Goal: Task Accomplishment & Management: Manage account settings

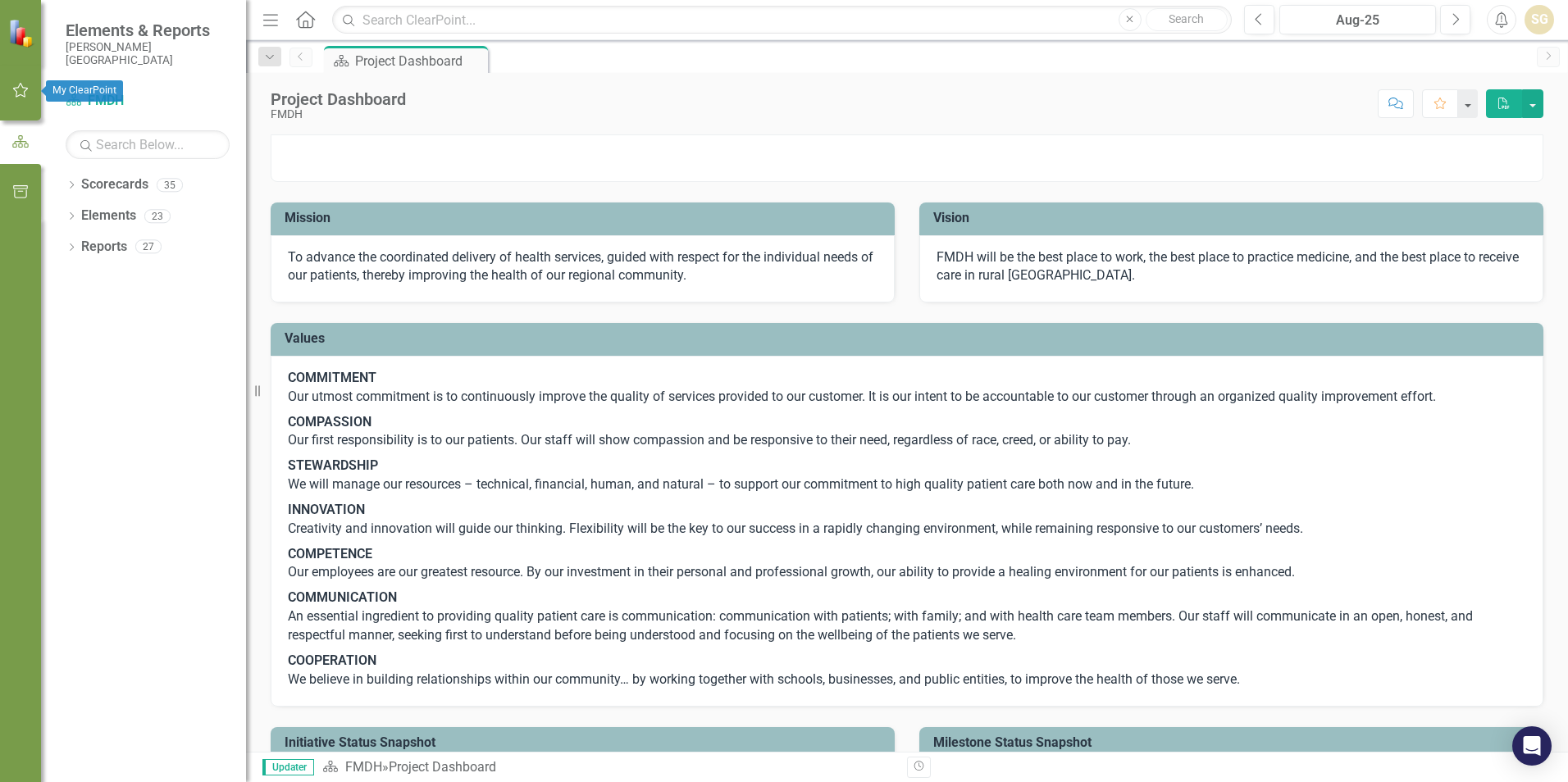
click at [9, 90] on button "button" at bounding box center [21, 91] width 37 height 34
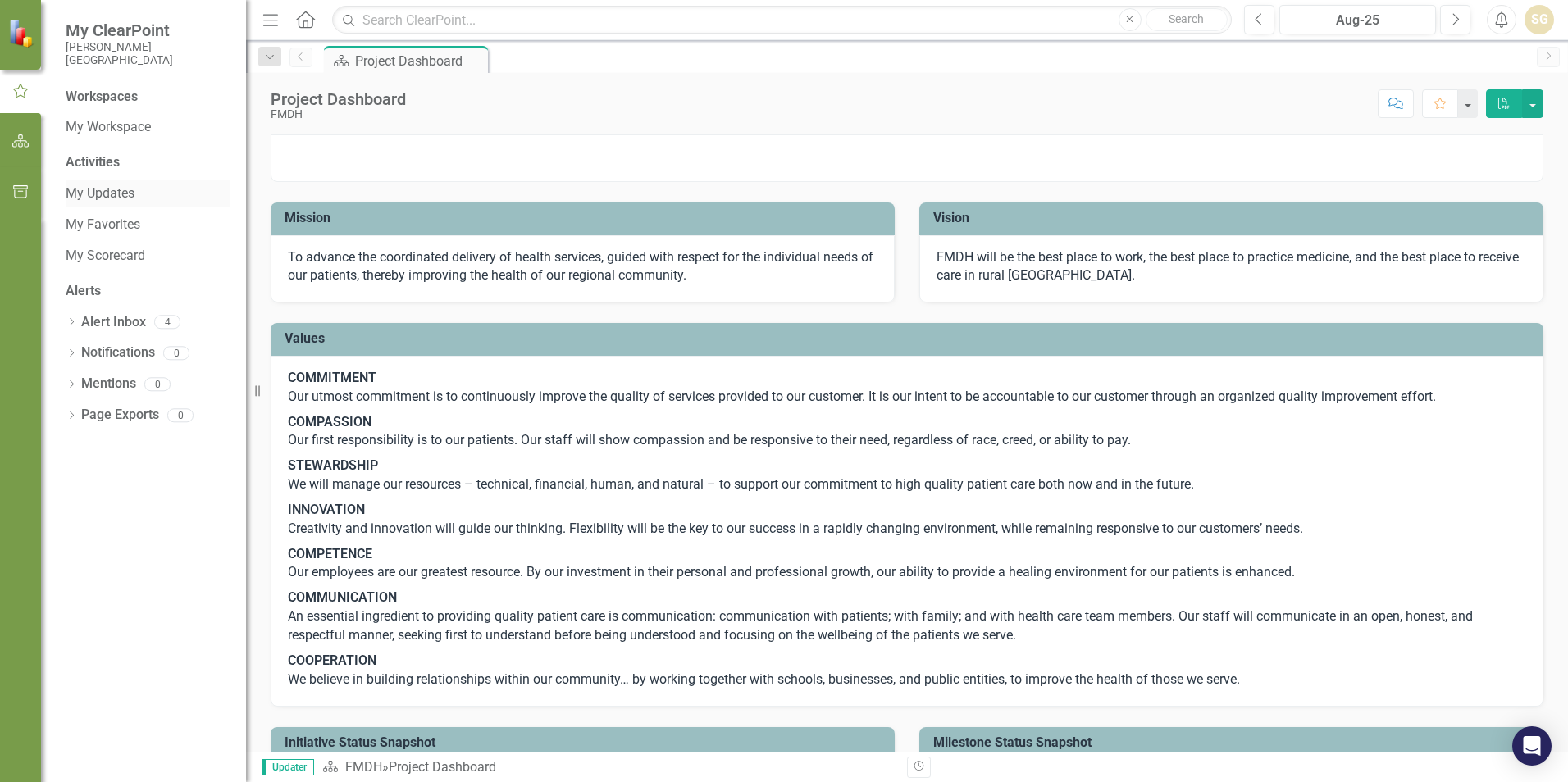
click at [137, 197] on link "My Updates" at bounding box center [147, 195] width 164 height 19
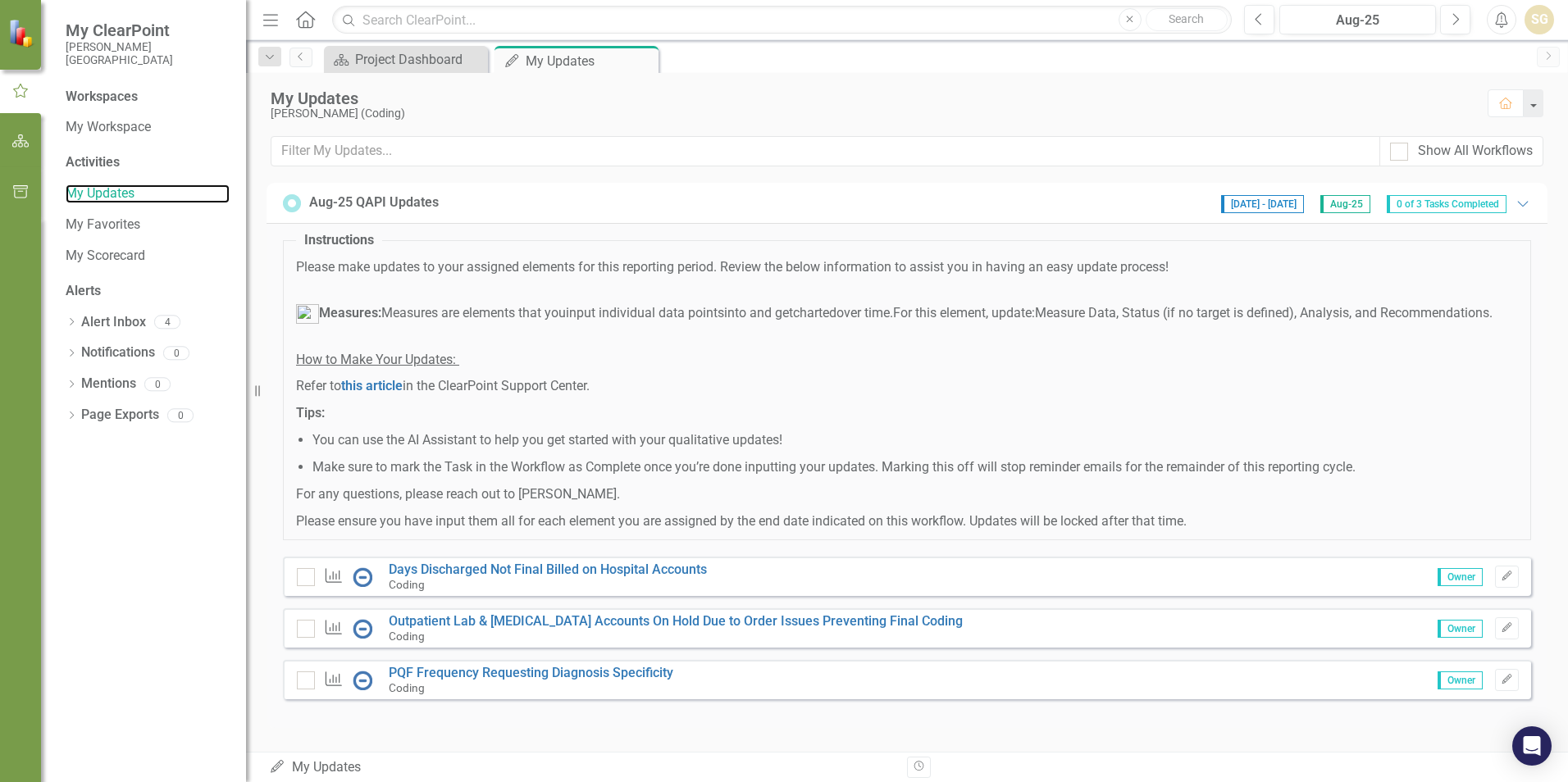
scroll to position [14, 0]
click at [731, 625] on link "Outpatient Lab & [MEDICAL_DATA] Accounts On Hold Due to Order Issues Preventing…" at bounding box center [676, 621] width 574 height 15
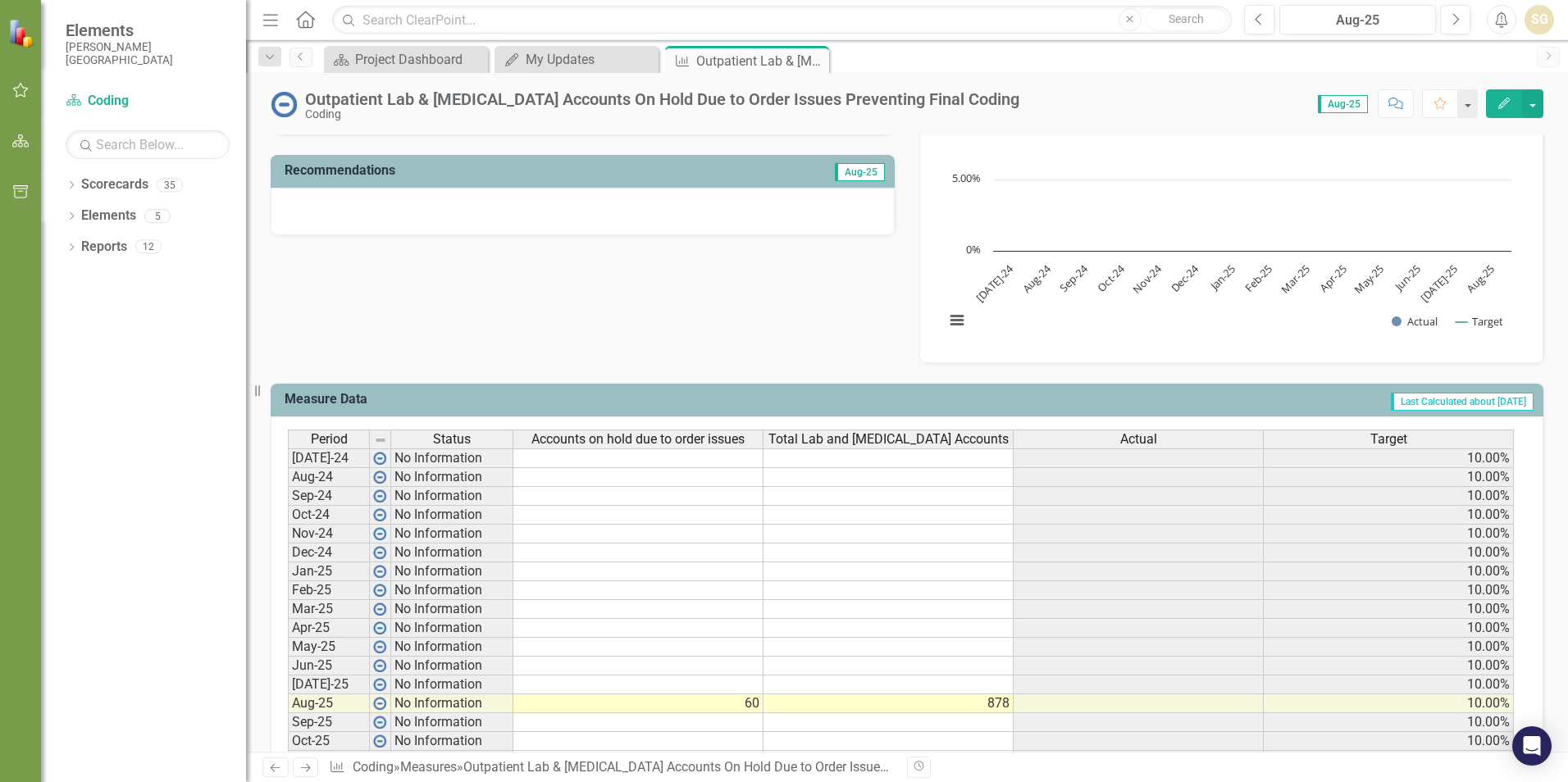
scroll to position [492, 0]
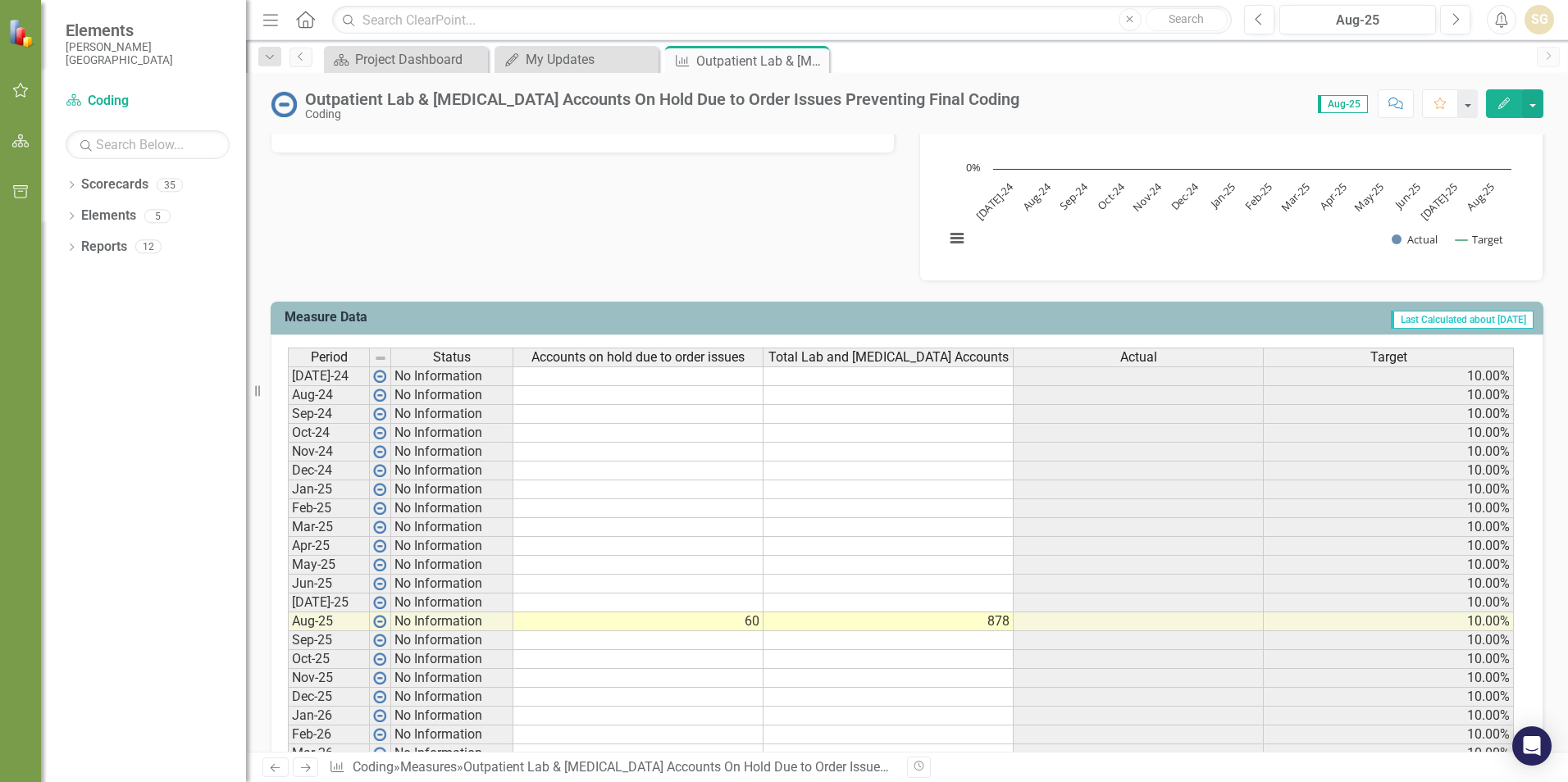
click at [725, 633] on td at bounding box center [638, 641] width 250 height 19
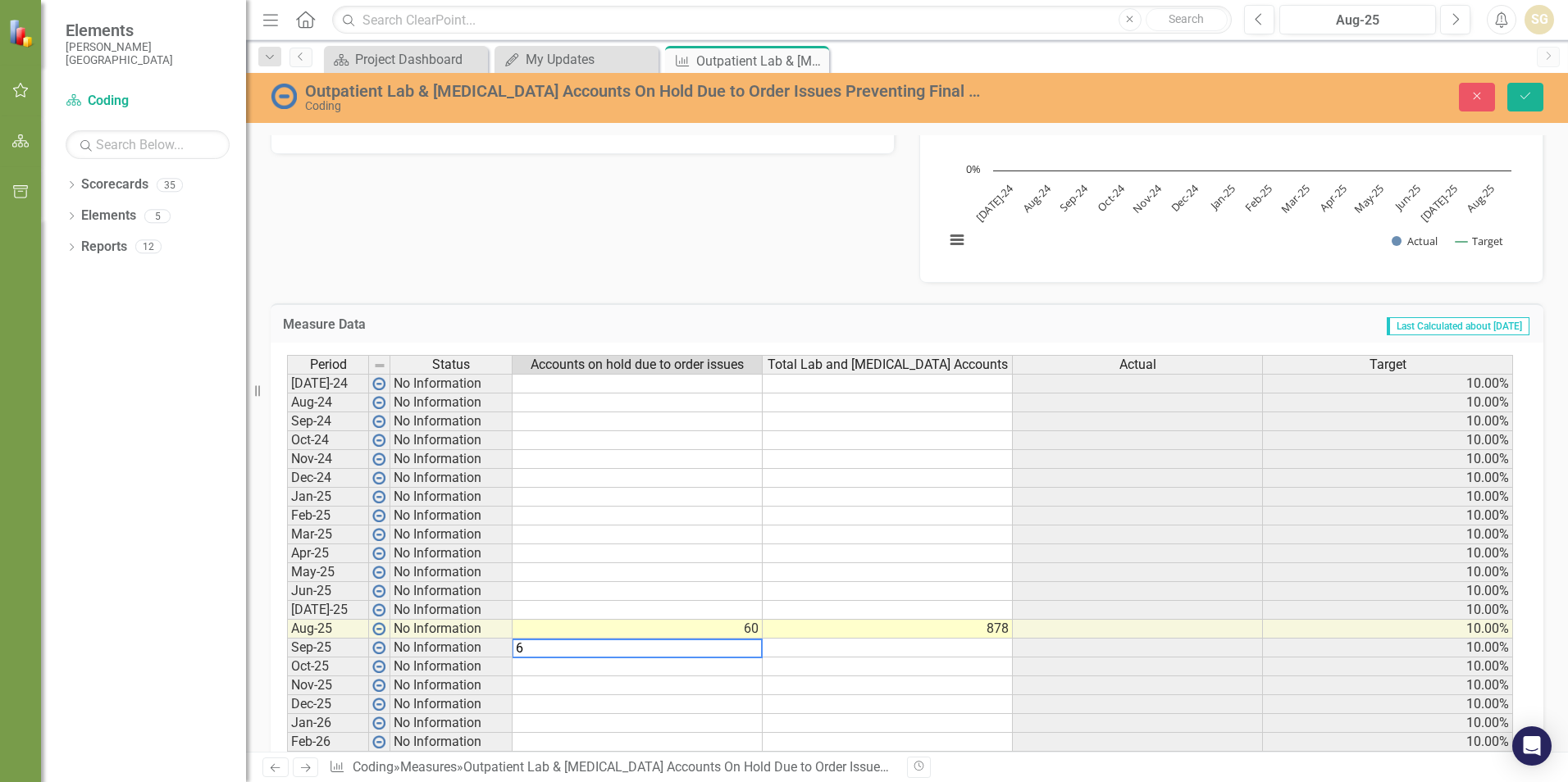
type textarea "61"
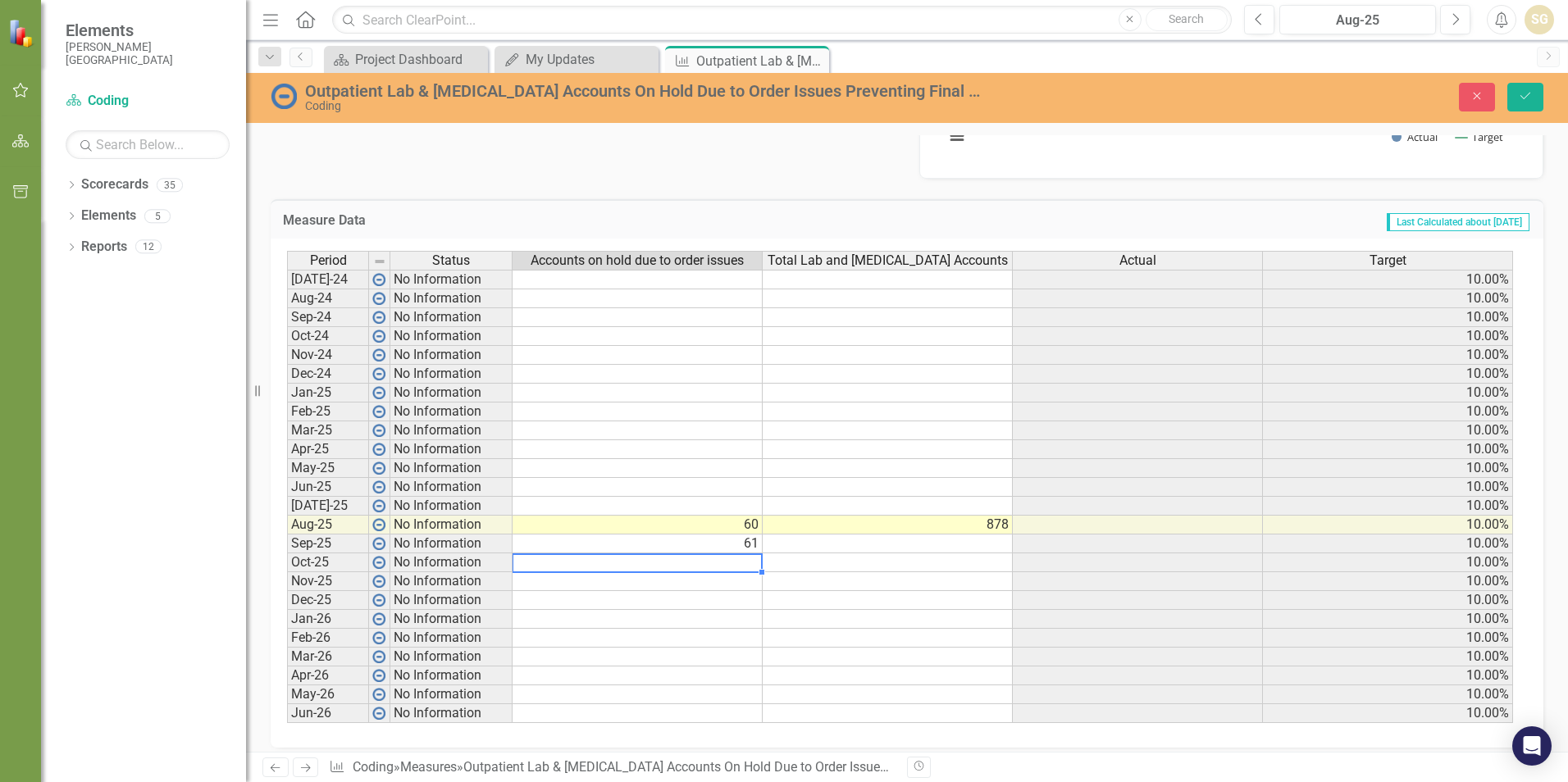
scroll to position [609, 0]
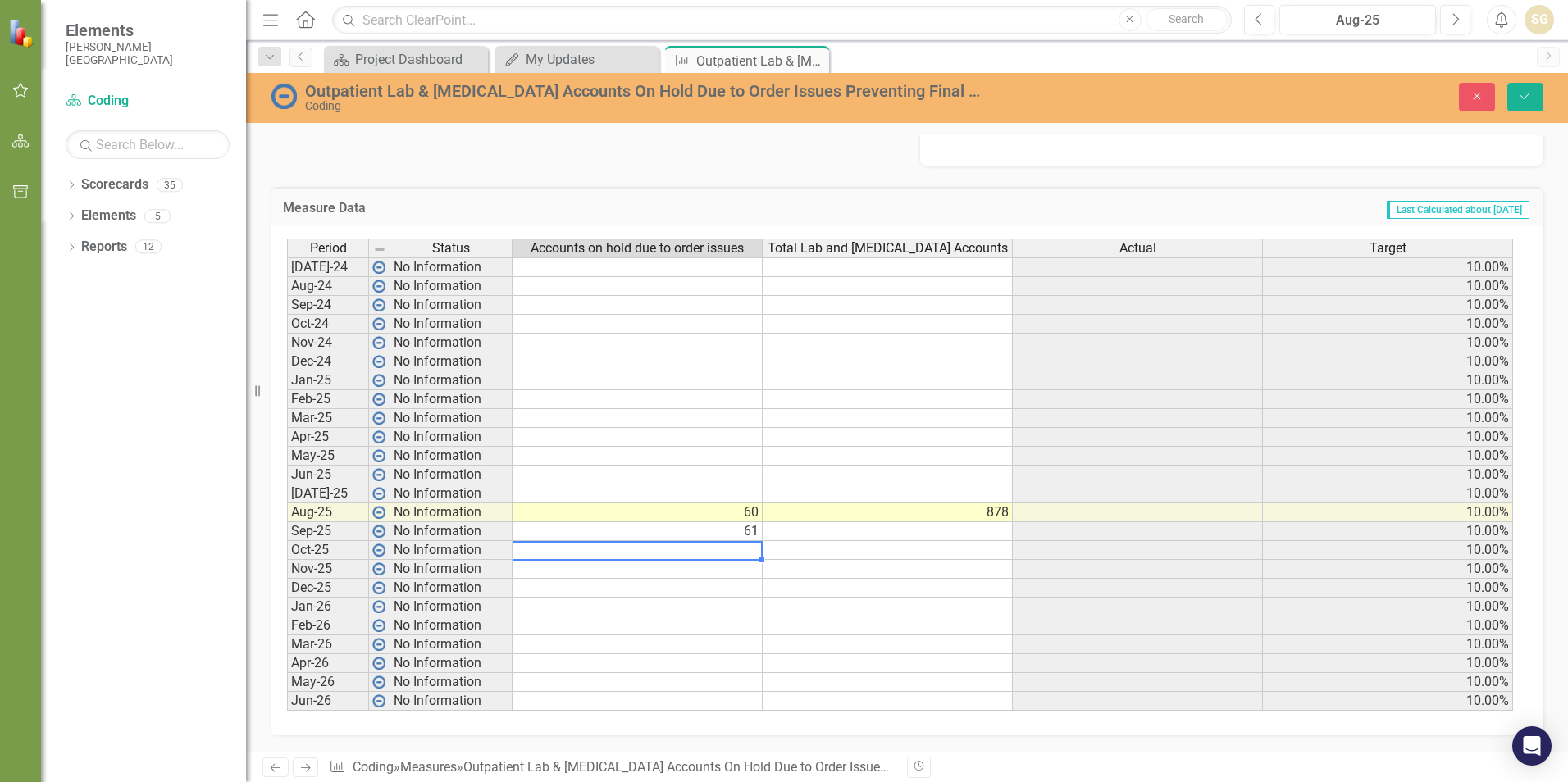
click at [757, 518] on td "60" at bounding box center [637, 513] width 250 height 19
click at [758, 537] on td "61" at bounding box center [637, 532] width 250 height 19
click at [758, 533] on td "61" at bounding box center [637, 532] width 250 height 19
click at [757, 532] on td "61" at bounding box center [637, 532] width 250 height 19
click at [754, 532] on td "61" at bounding box center [637, 532] width 250 height 19
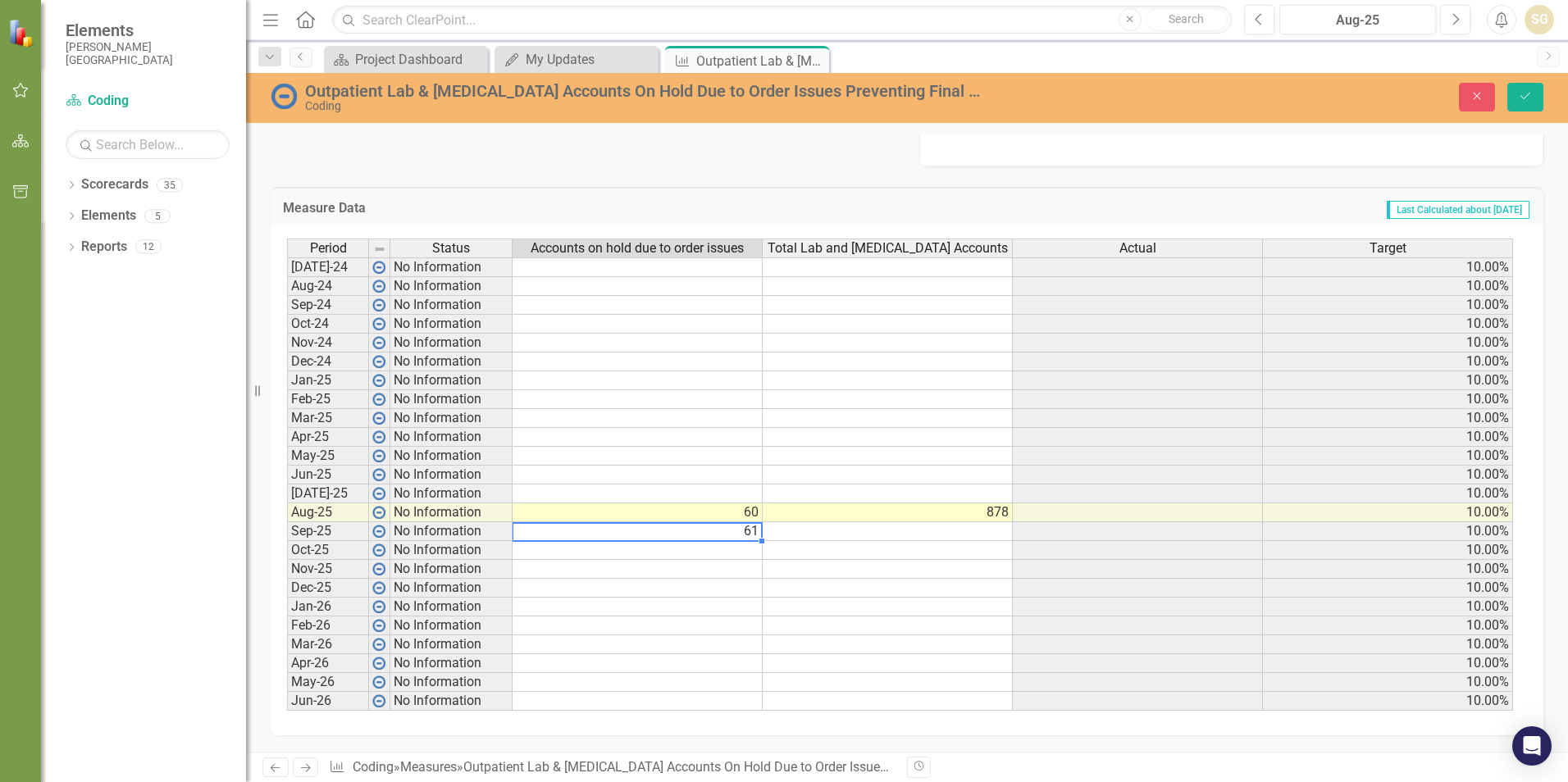
click at [754, 532] on td "61" at bounding box center [637, 532] width 250 height 19
type textarea "6"
click at [1516, 101] on button "Save" at bounding box center [1526, 97] width 36 height 29
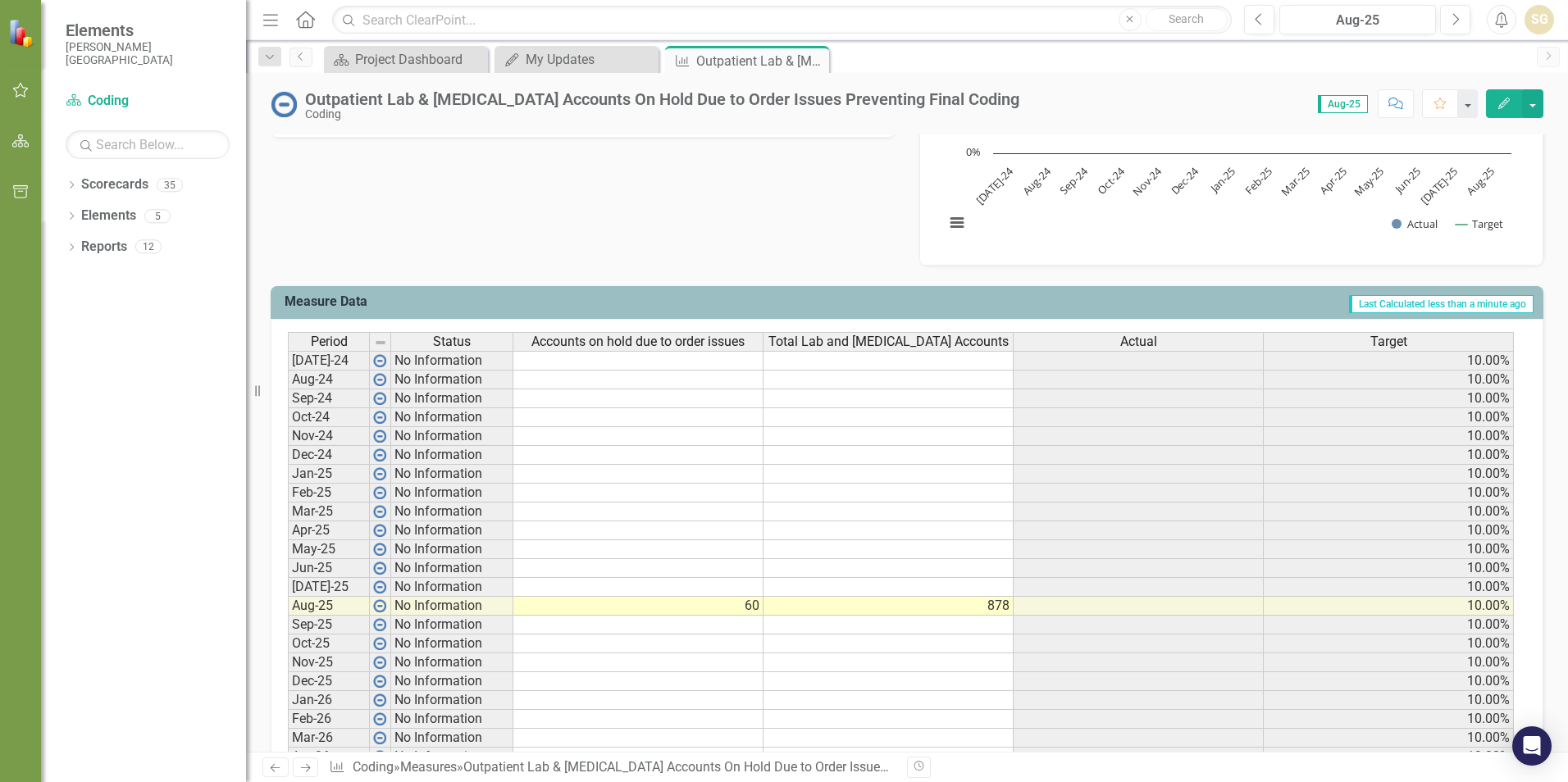
scroll to position [602, 0]
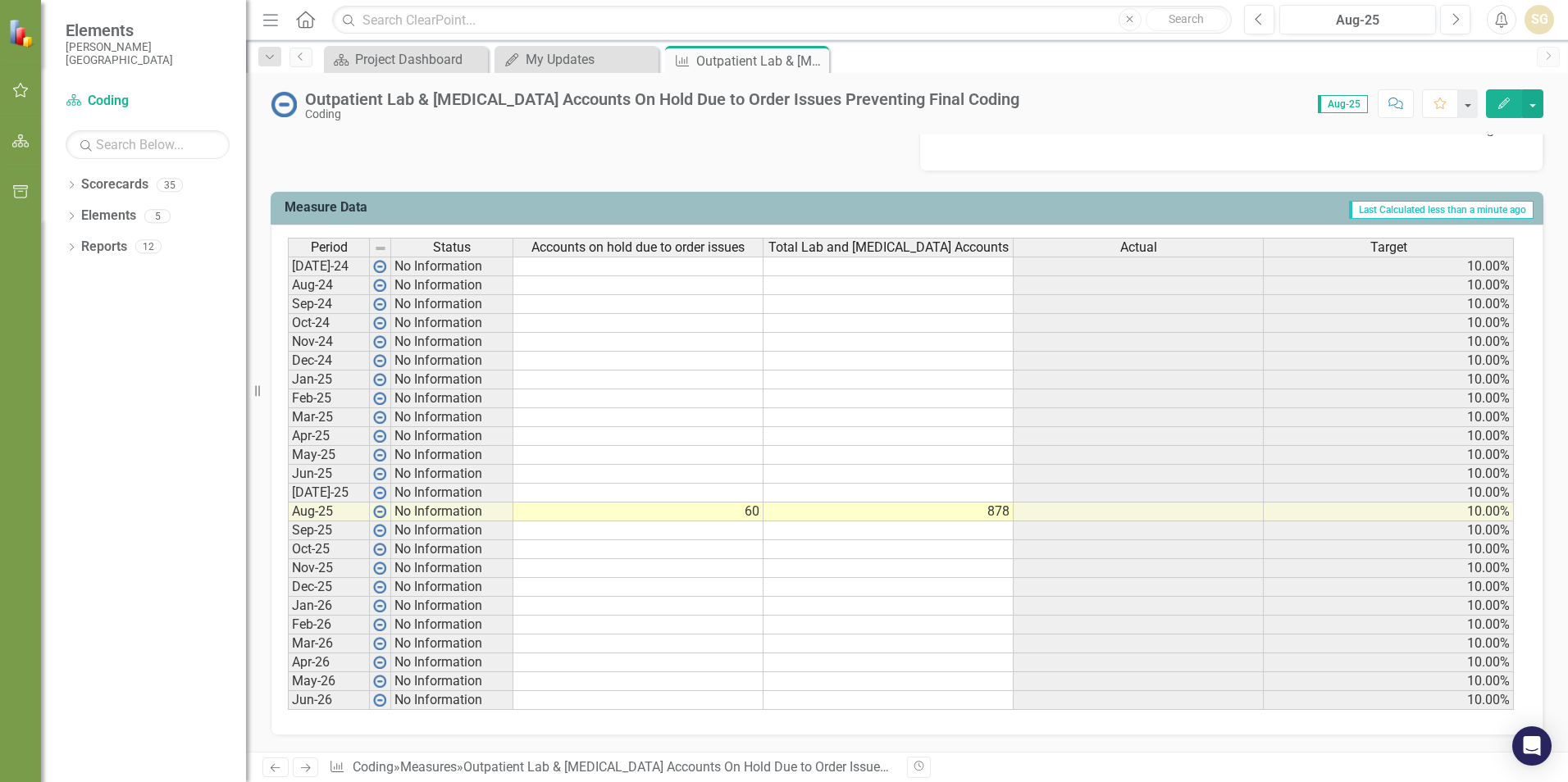
click at [754, 512] on td "60" at bounding box center [638, 513] width 250 height 19
click at [755, 514] on td "60" at bounding box center [638, 513] width 250 height 19
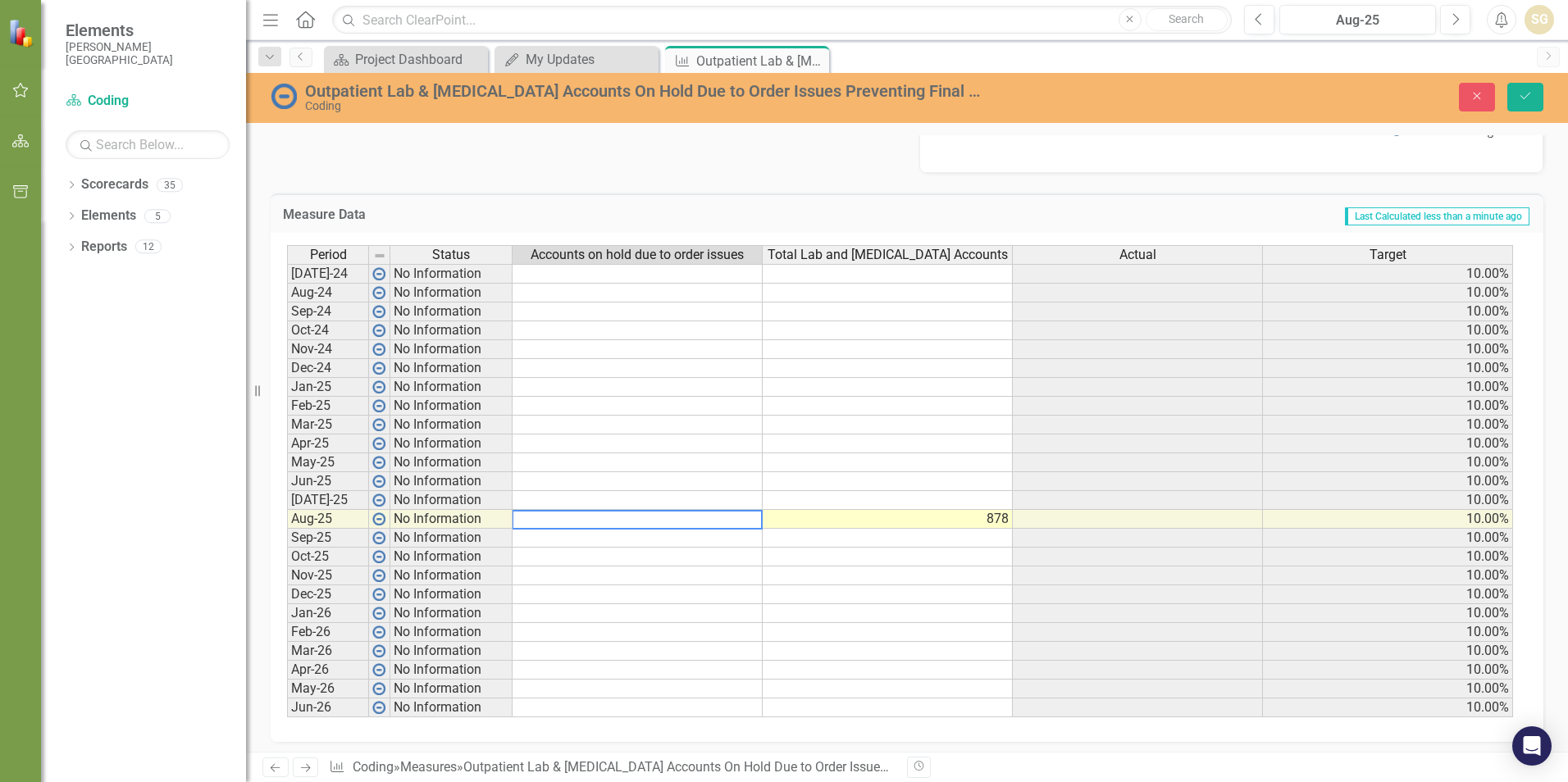
click at [756, 515] on textarea at bounding box center [637, 519] width 251 height 20
type textarea "61"
click at [1517, 104] on button "Save" at bounding box center [1526, 97] width 36 height 29
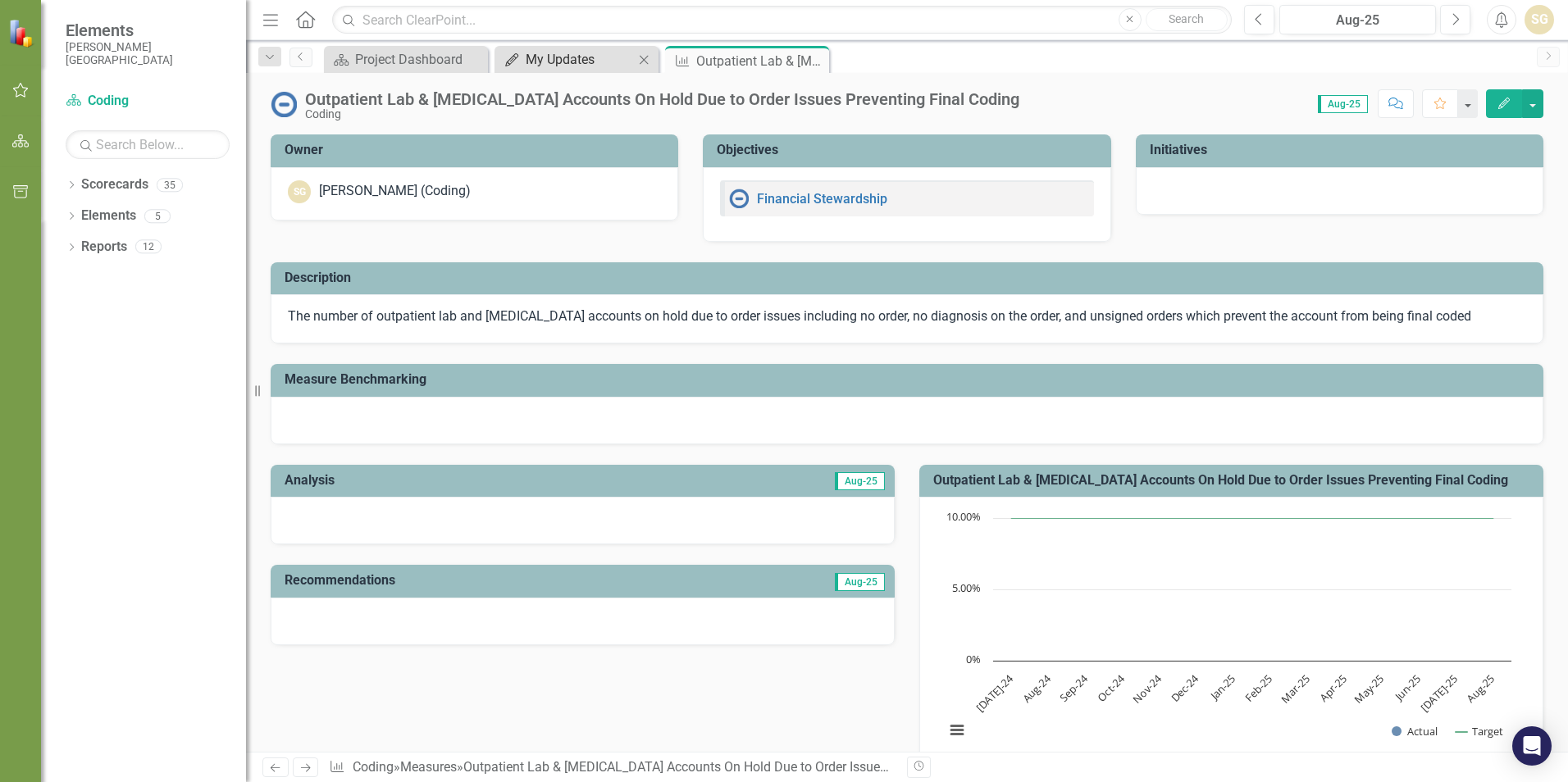
click at [526, 58] on div "My Updates" at bounding box center [579, 58] width 108 height 20
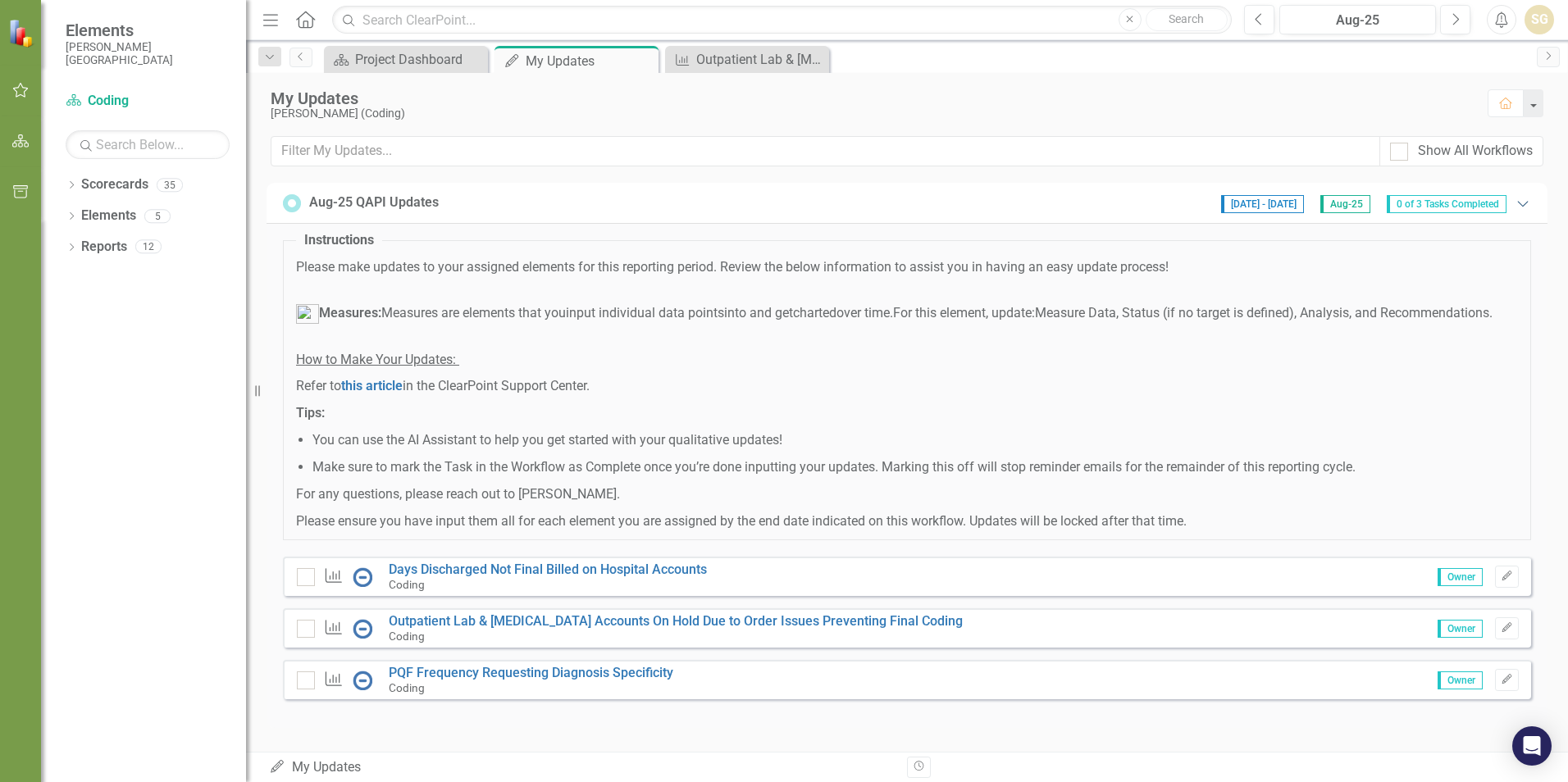
click at [1514, 201] on icon "Expanded" at bounding box center [1522, 203] width 16 height 13
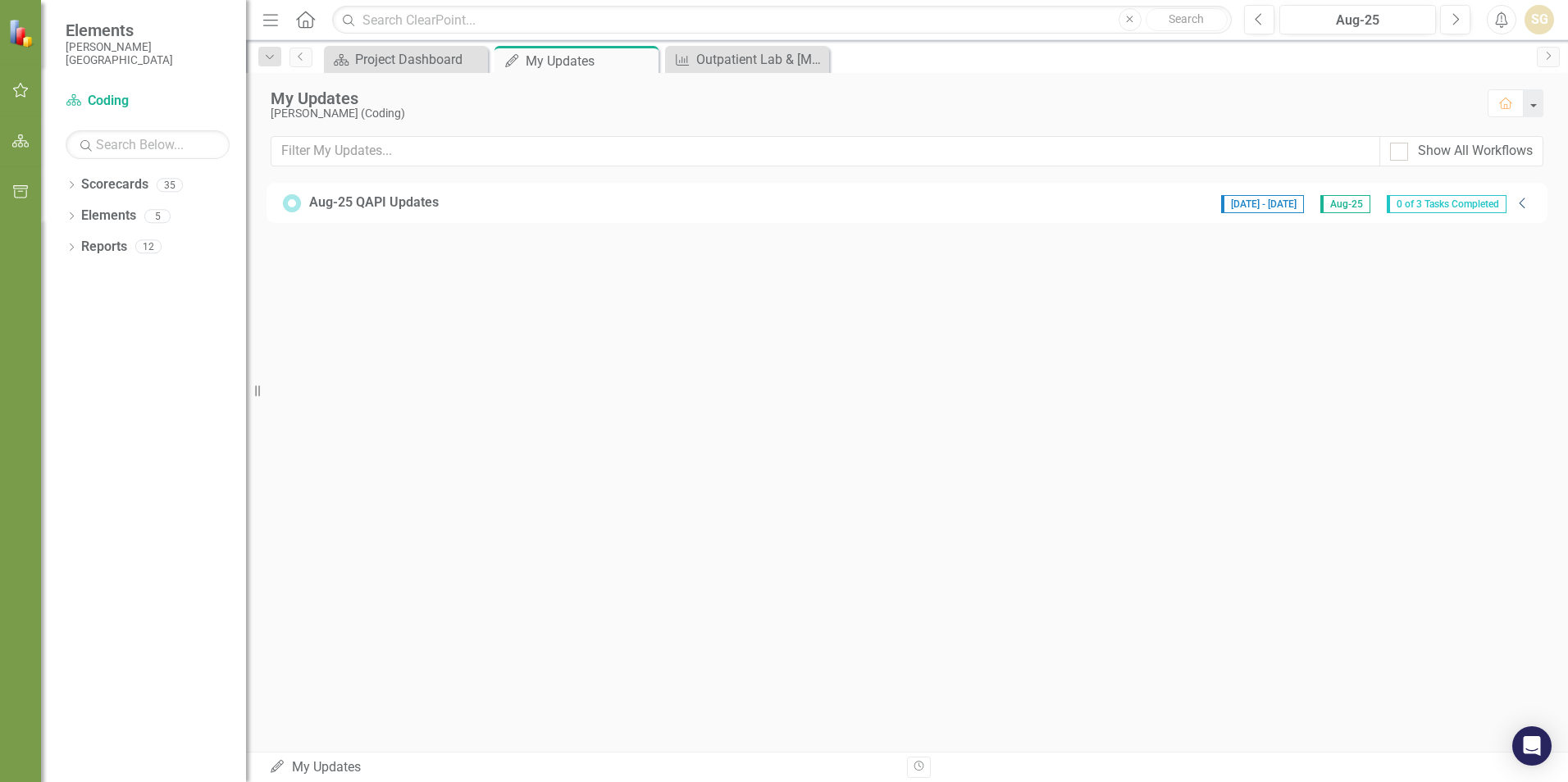
click at [1522, 201] on icon at bounding box center [1522, 202] width 6 height 11
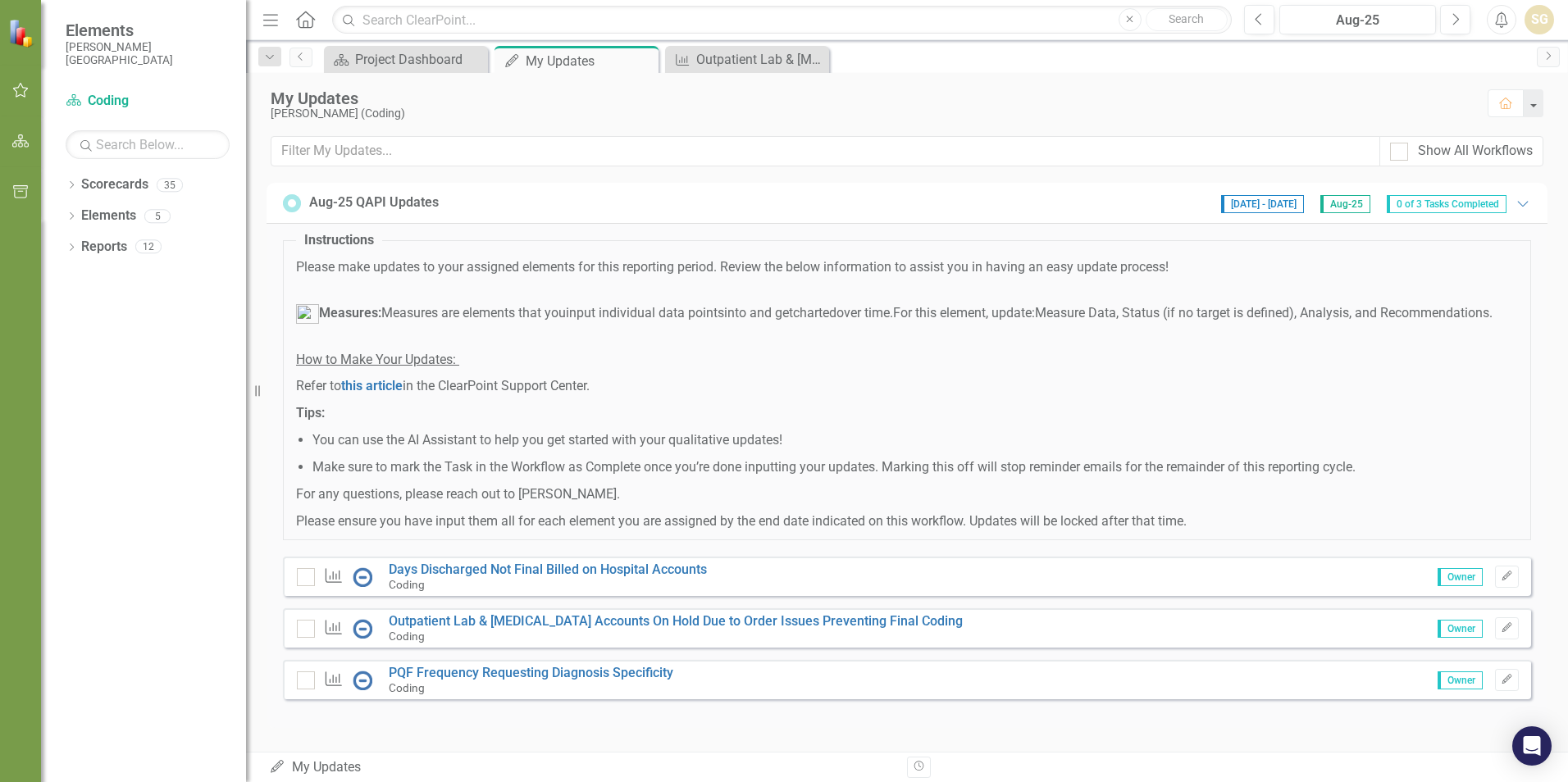
scroll to position [14, 0]
click at [889, 625] on link "Outpatient Lab & [MEDICAL_DATA] Accounts On Hold Due to Order Issues Preventing…" at bounding box center [676, 621] width 574 height 15
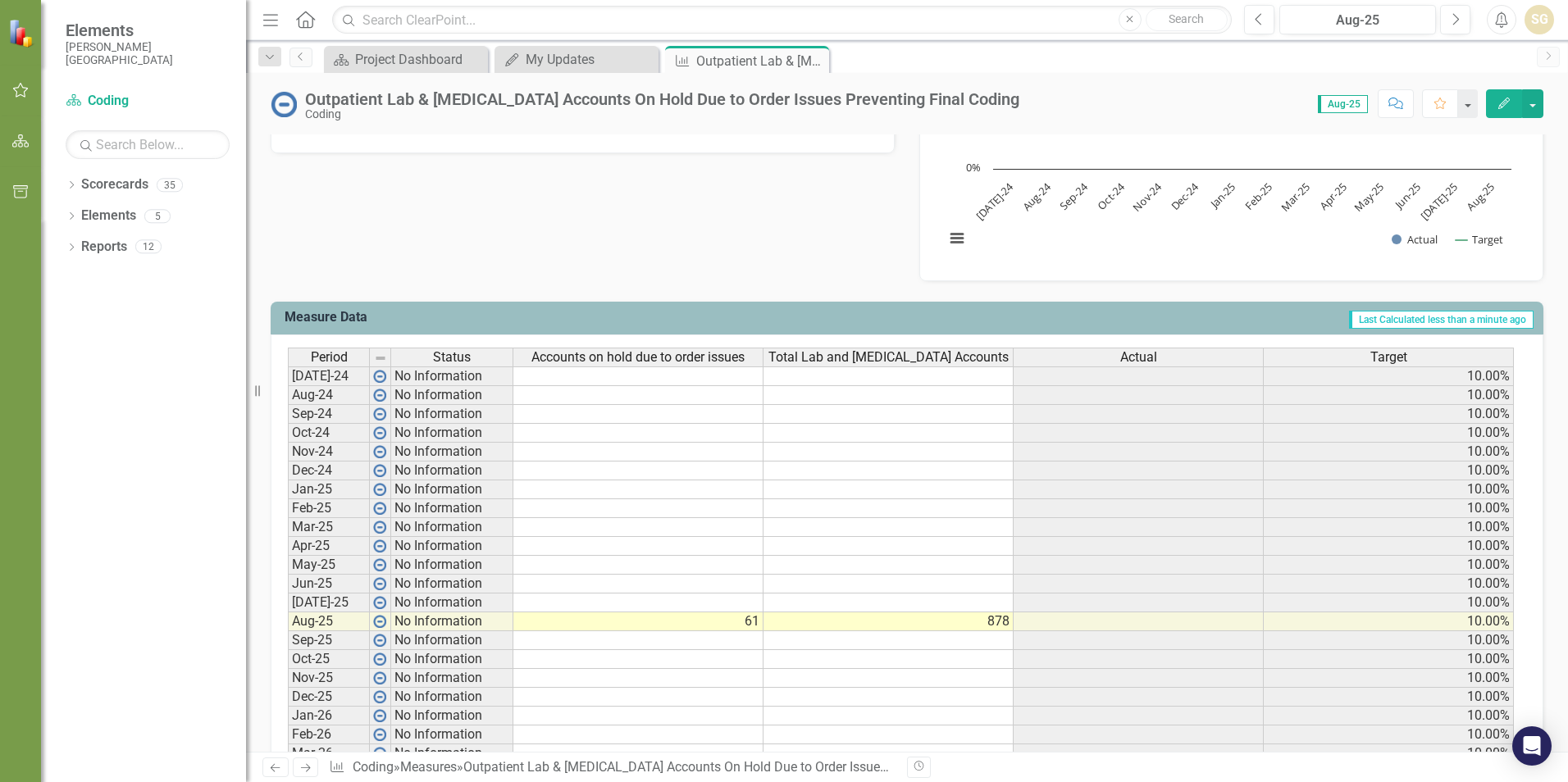
scroll to position [602, 0]
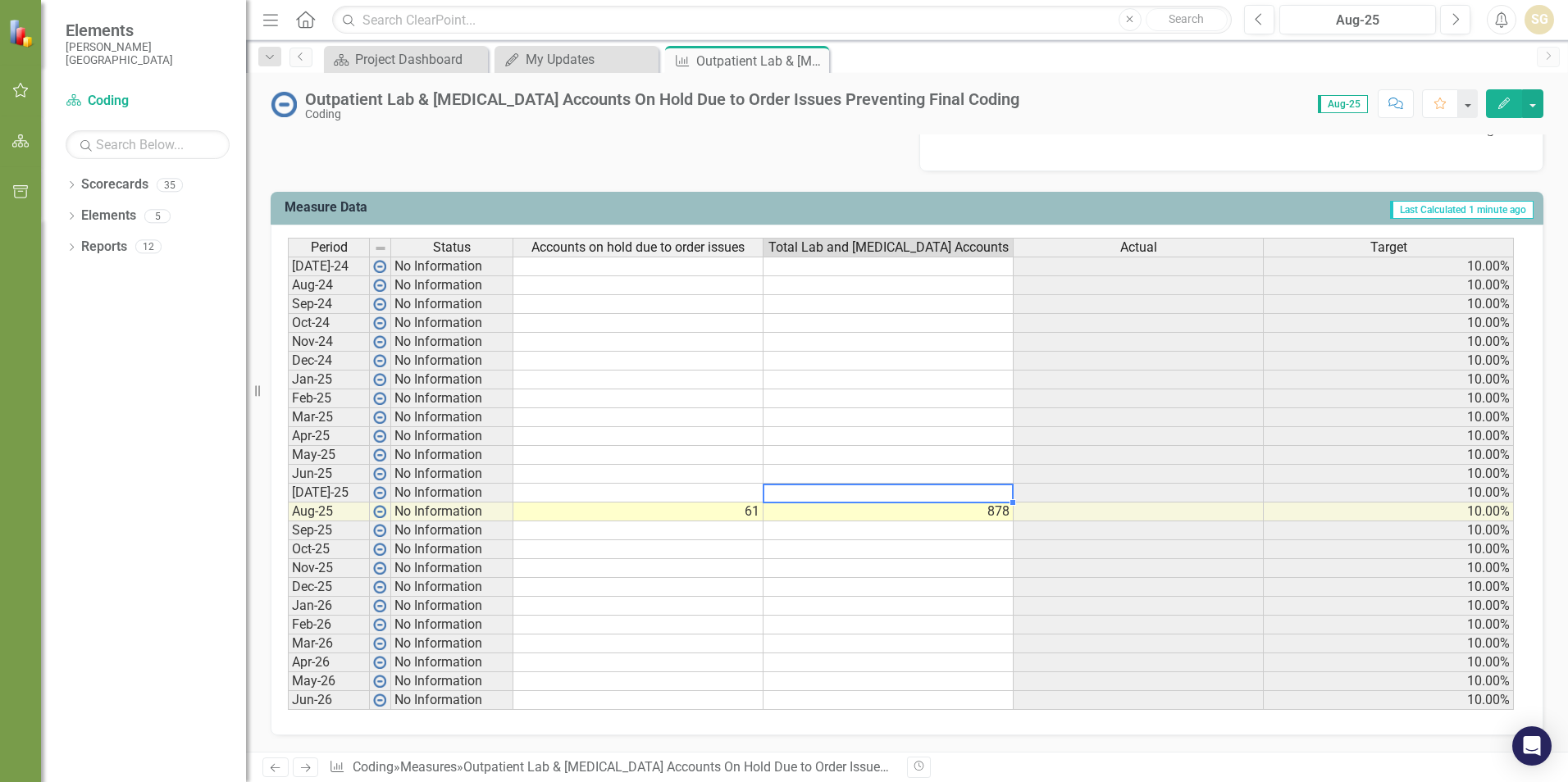
click at [865, 492] on td at bounding box center [888, 494] width 250 height 19
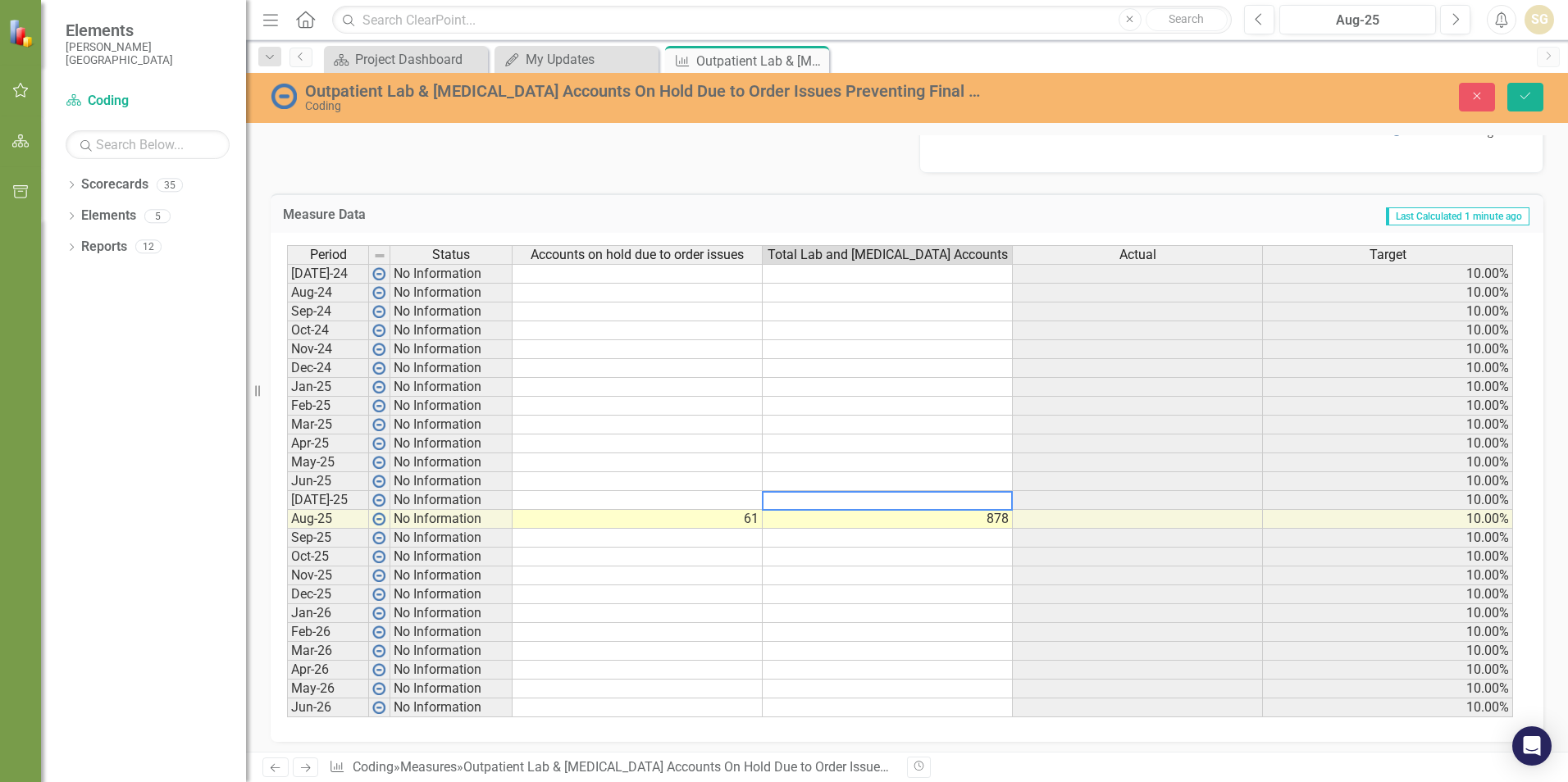
click at [1174, 210] on td "Last Calculated 1 minute ago" at bounding box center [1133, 217] width 795 height 21
click at [1528, 96] on icon "Save" at bounding box center [1525, 96] width 14 height 12
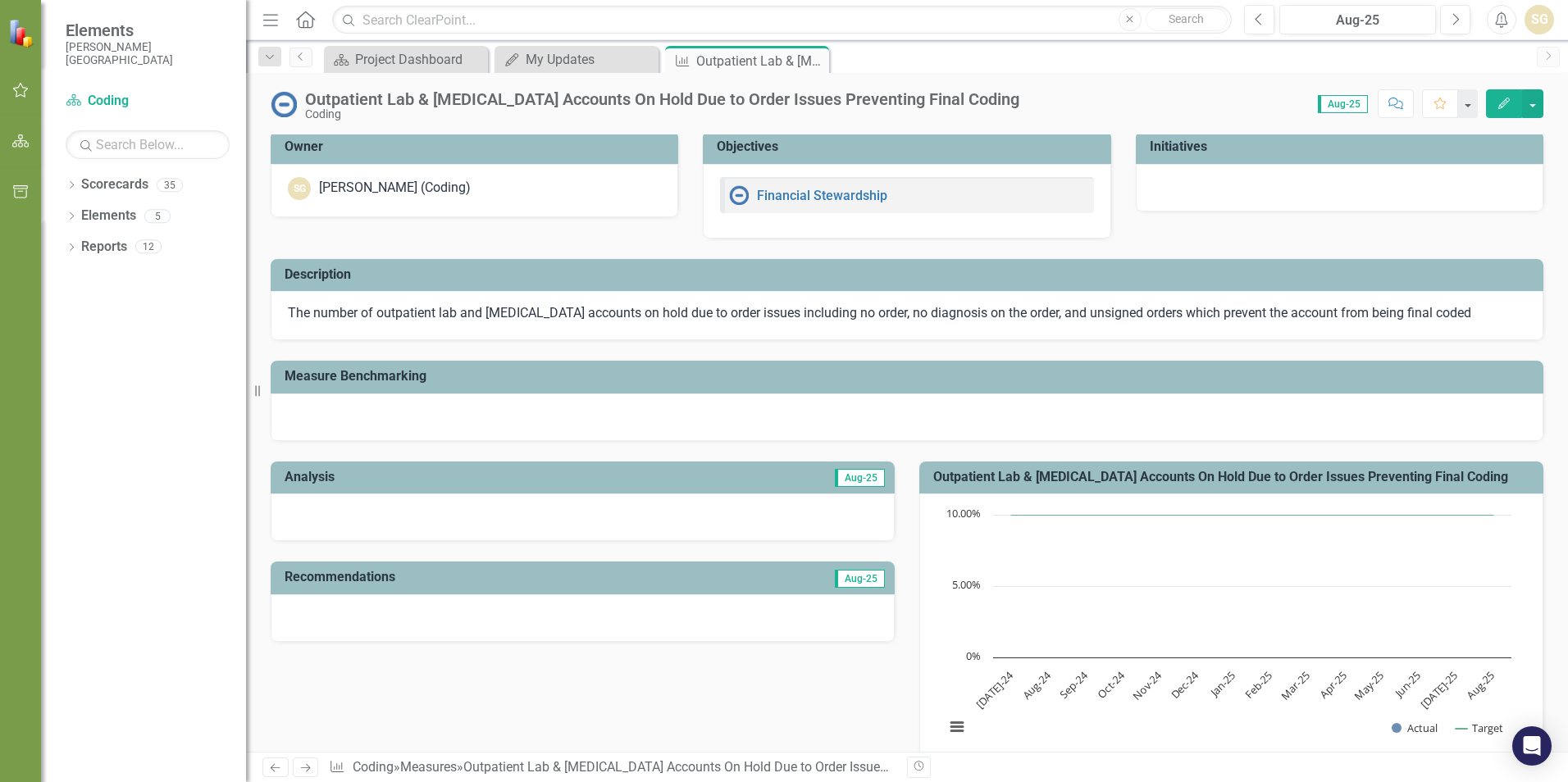
scroll to position [0, 0]
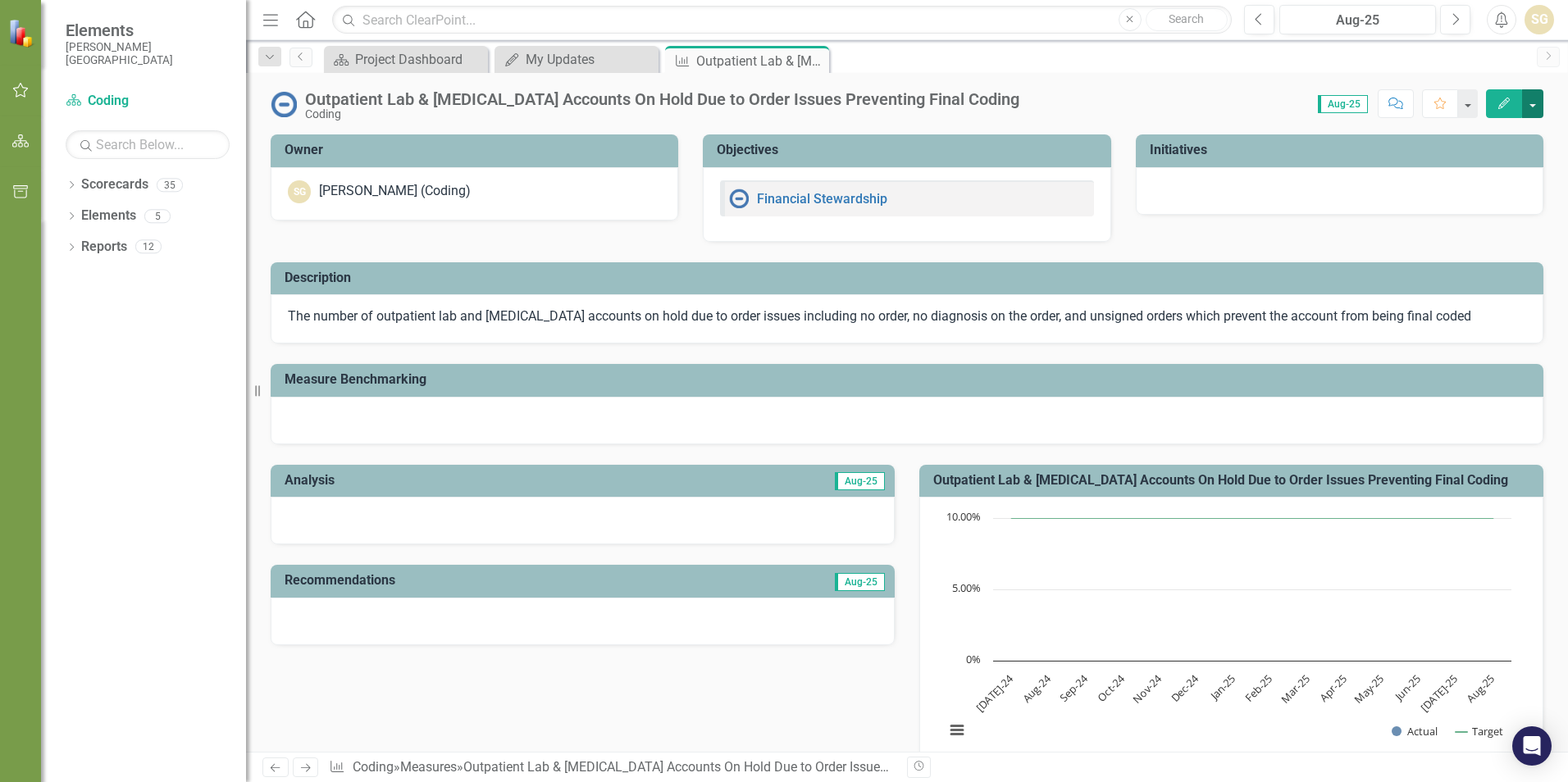
click at [1535, 102] on button "button" at bounding box center [1533, 104] width 21 height 29
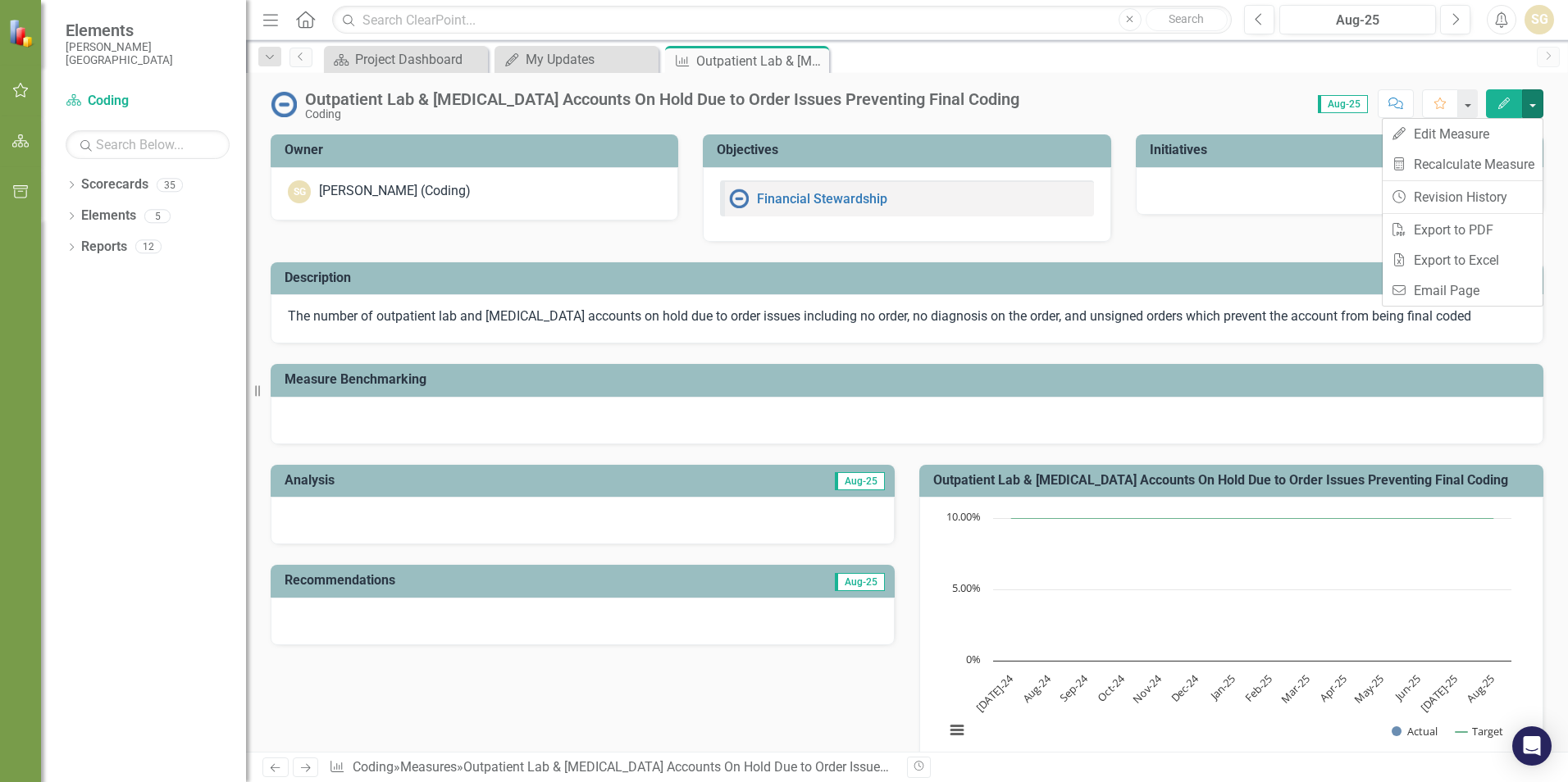
click at [1196, 65] on div "Scorecard Project Dashboard Close My Updates My Updates Close Measure Outpatien…" at bounding box center [925, 58] width 1208 height 26
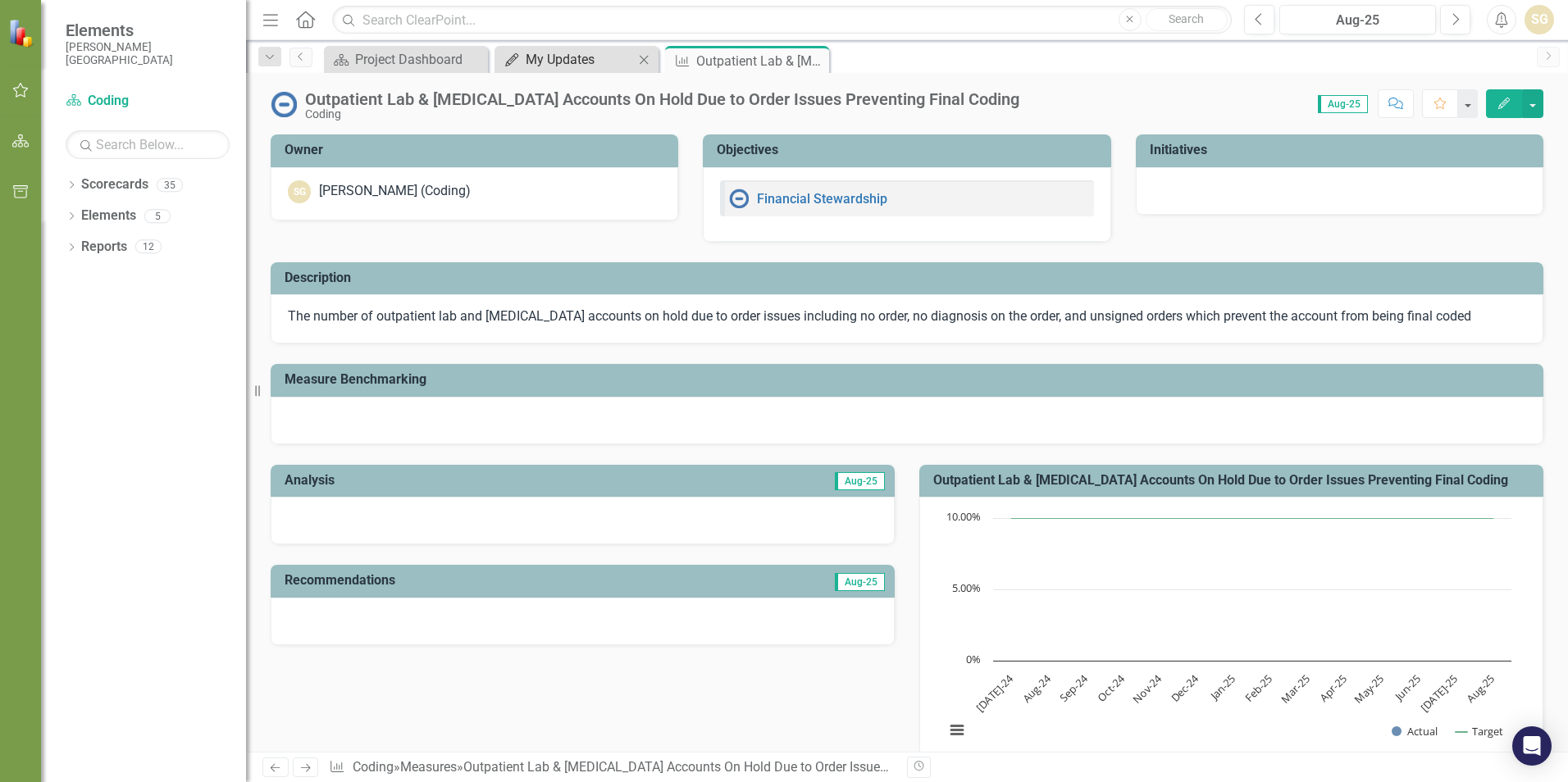
click at [587, 55] on div "My Updates" at bounding box center [579, 58] width 108 height 20
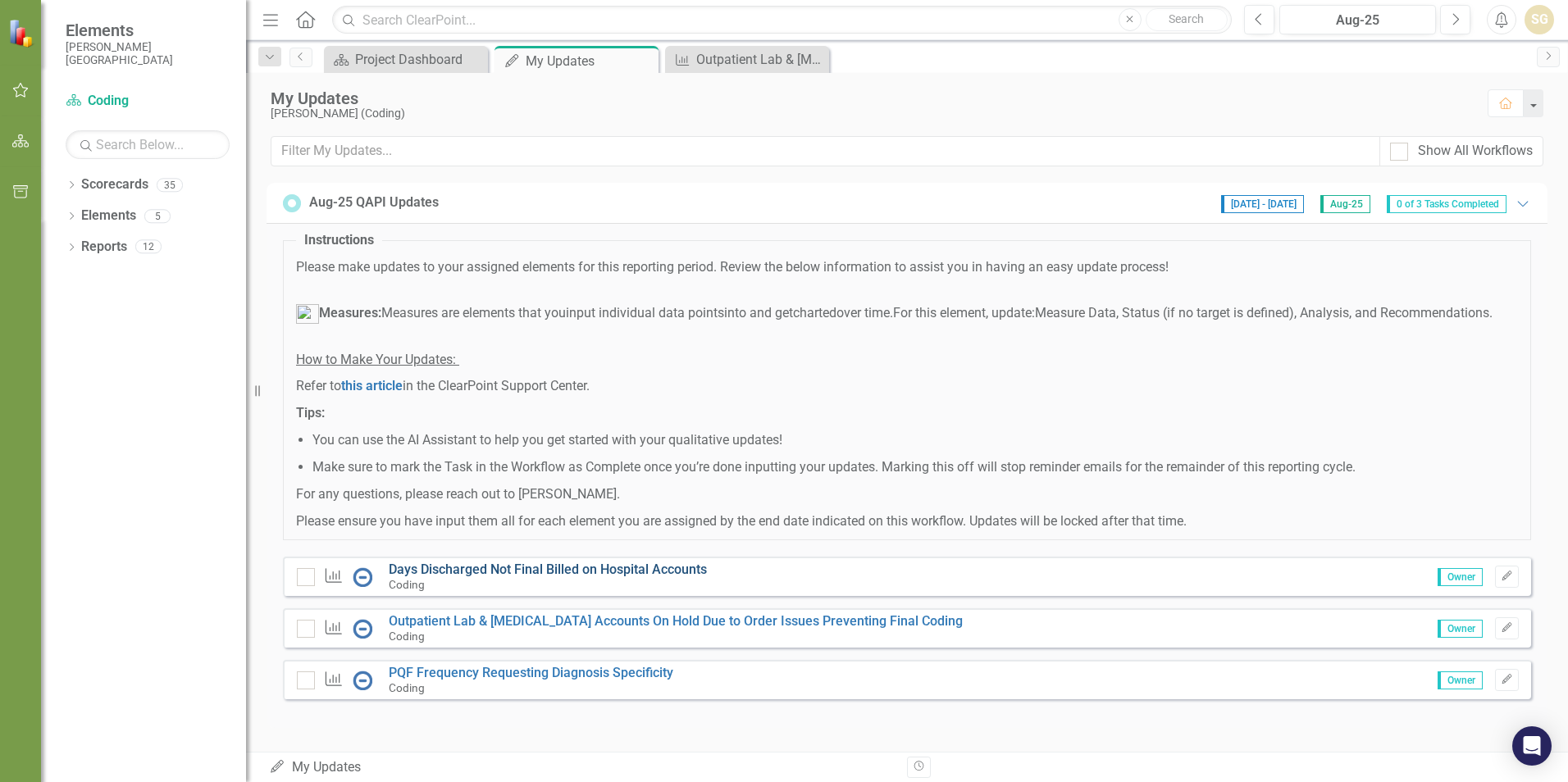
click at [696, 577] on link "Days Discharged Not Final Billed on Hospital Accounts" at bounding box center [548, 569] width 318 height 15
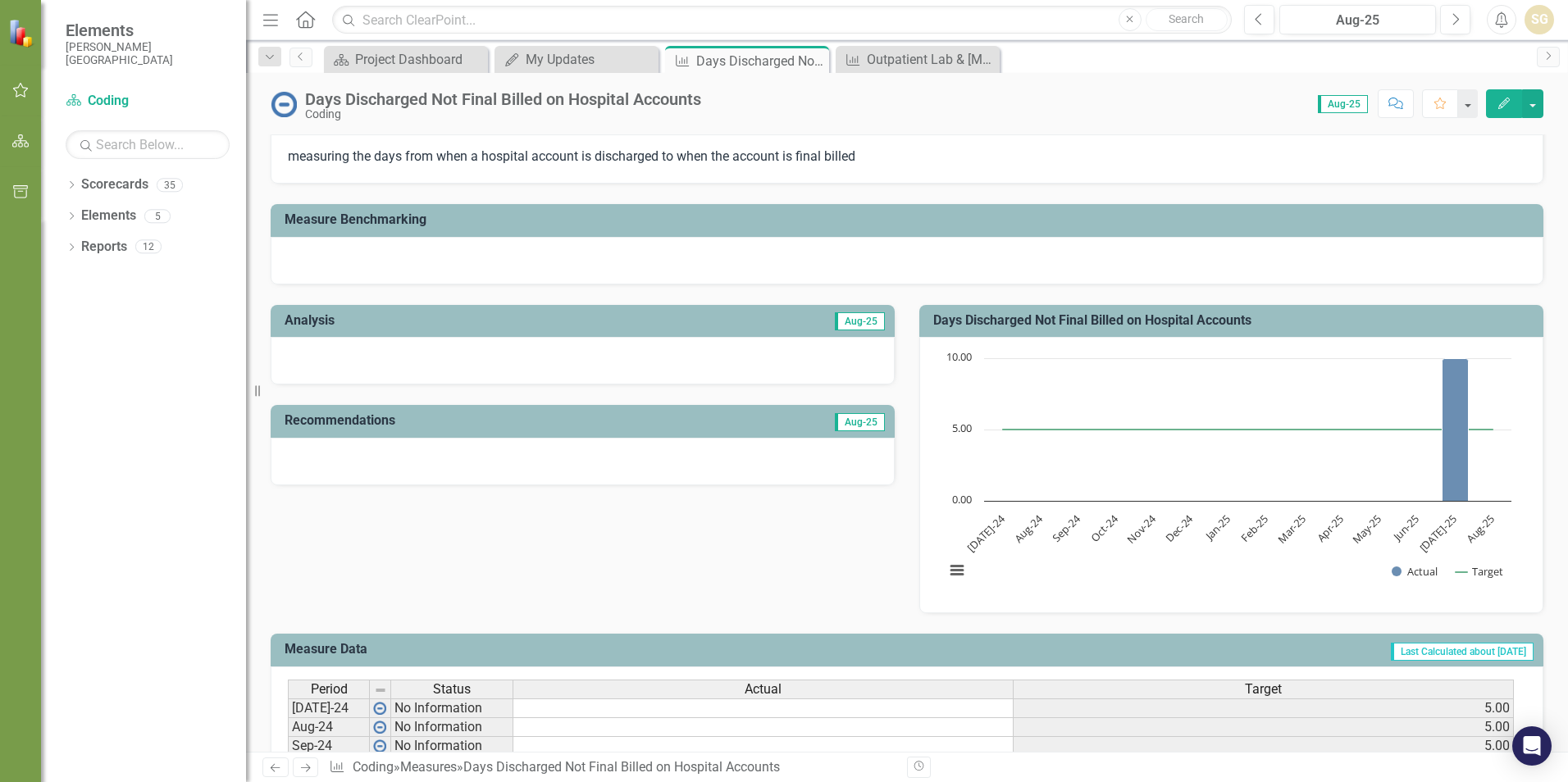
scroll to position [492, 0]
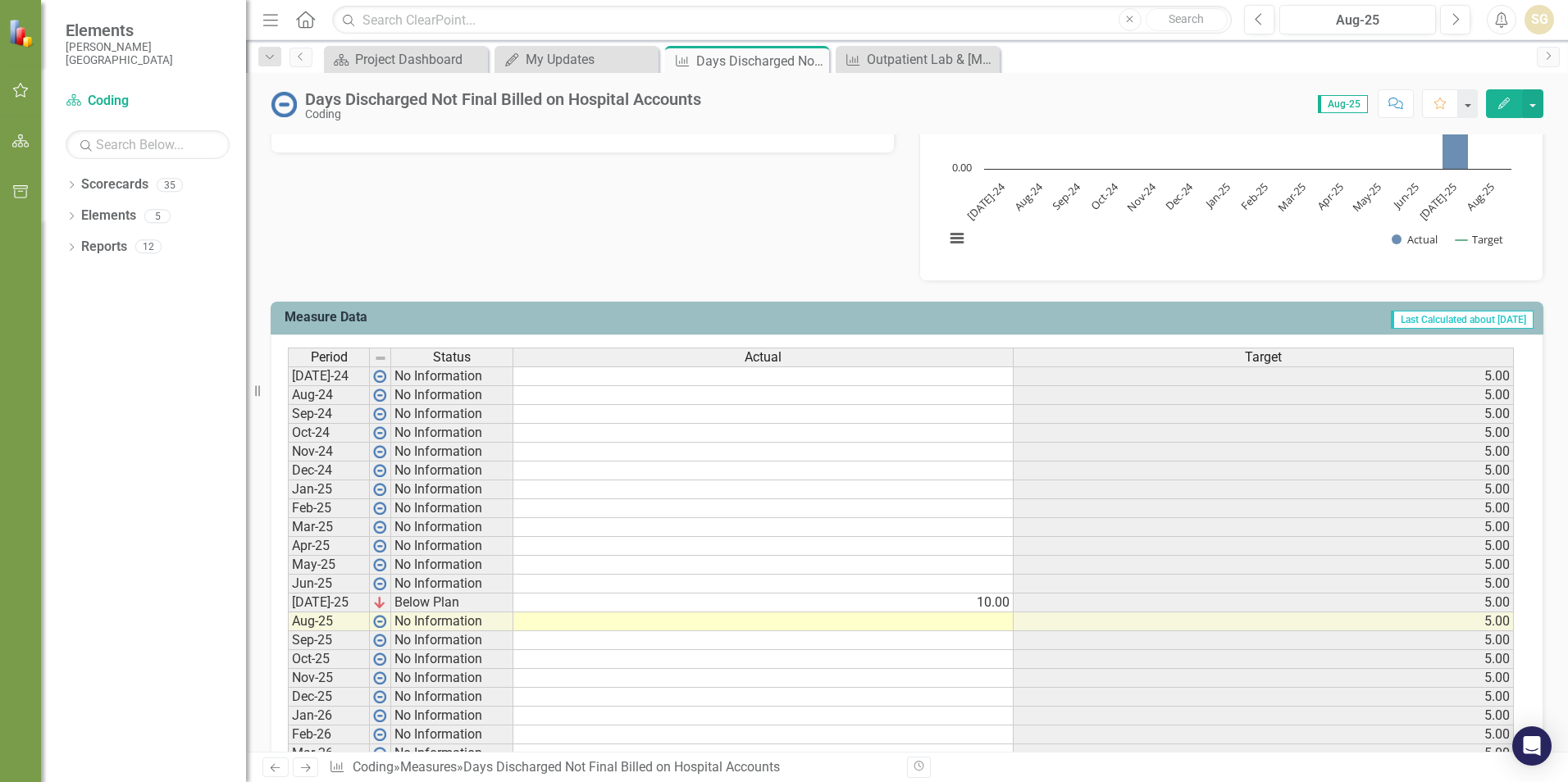
click at [902, 603] on td "10.00" at bounding box center [764, 604] width 500 height 19
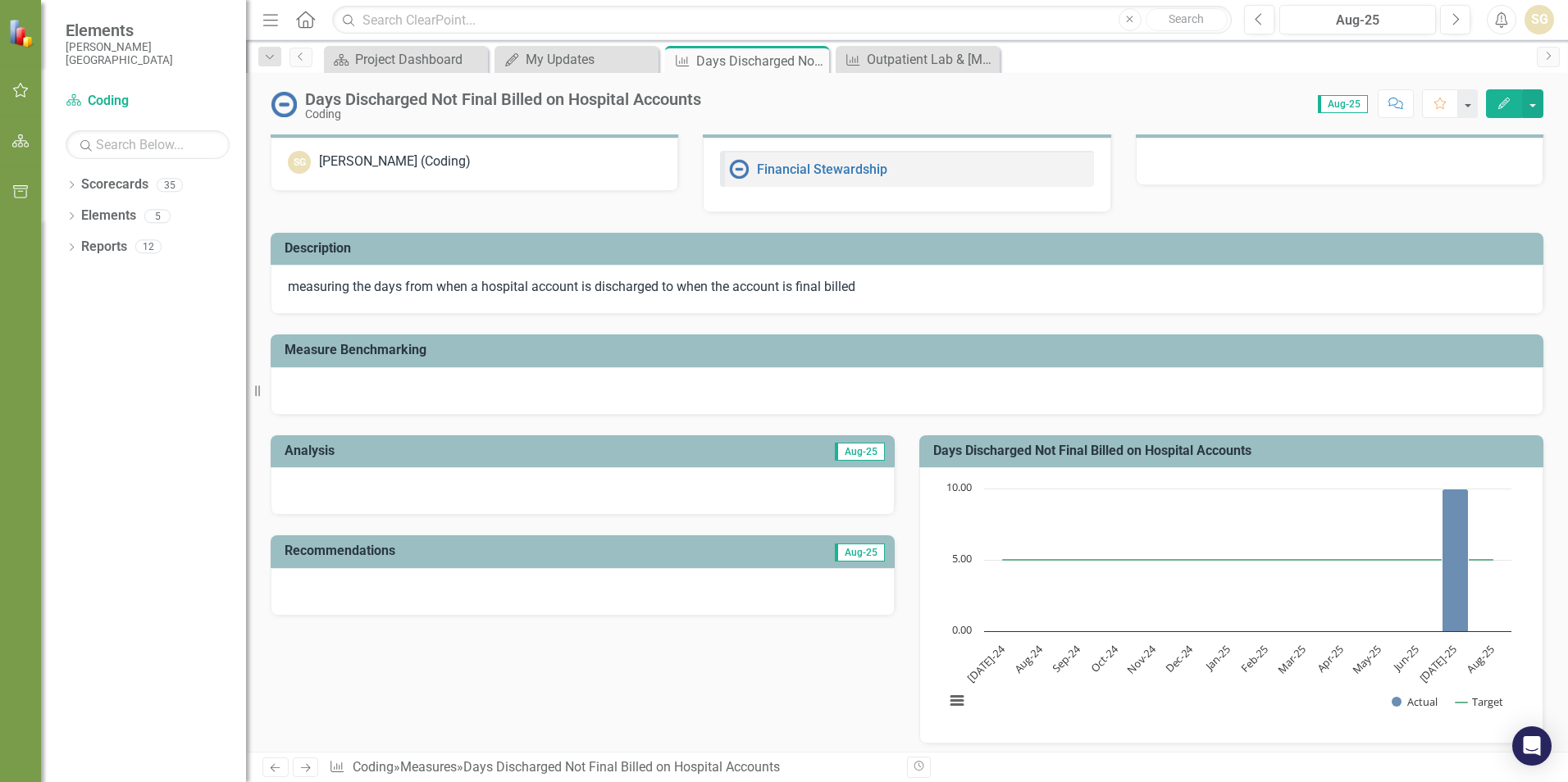
scroll to position [0, 0]
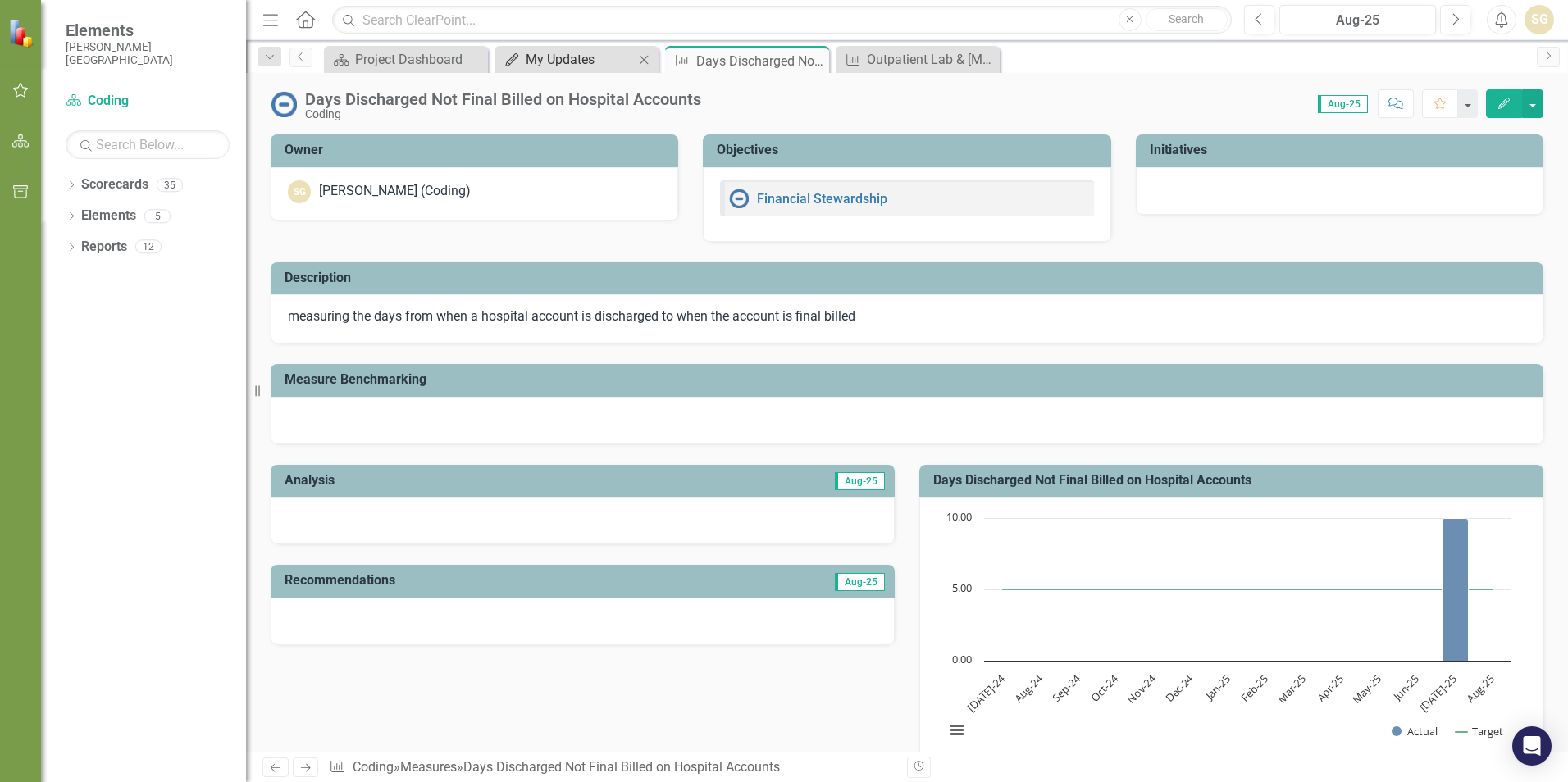
click at [609, 65] on div "My Updates" at bounding box center [579, 58] width 108 height 20
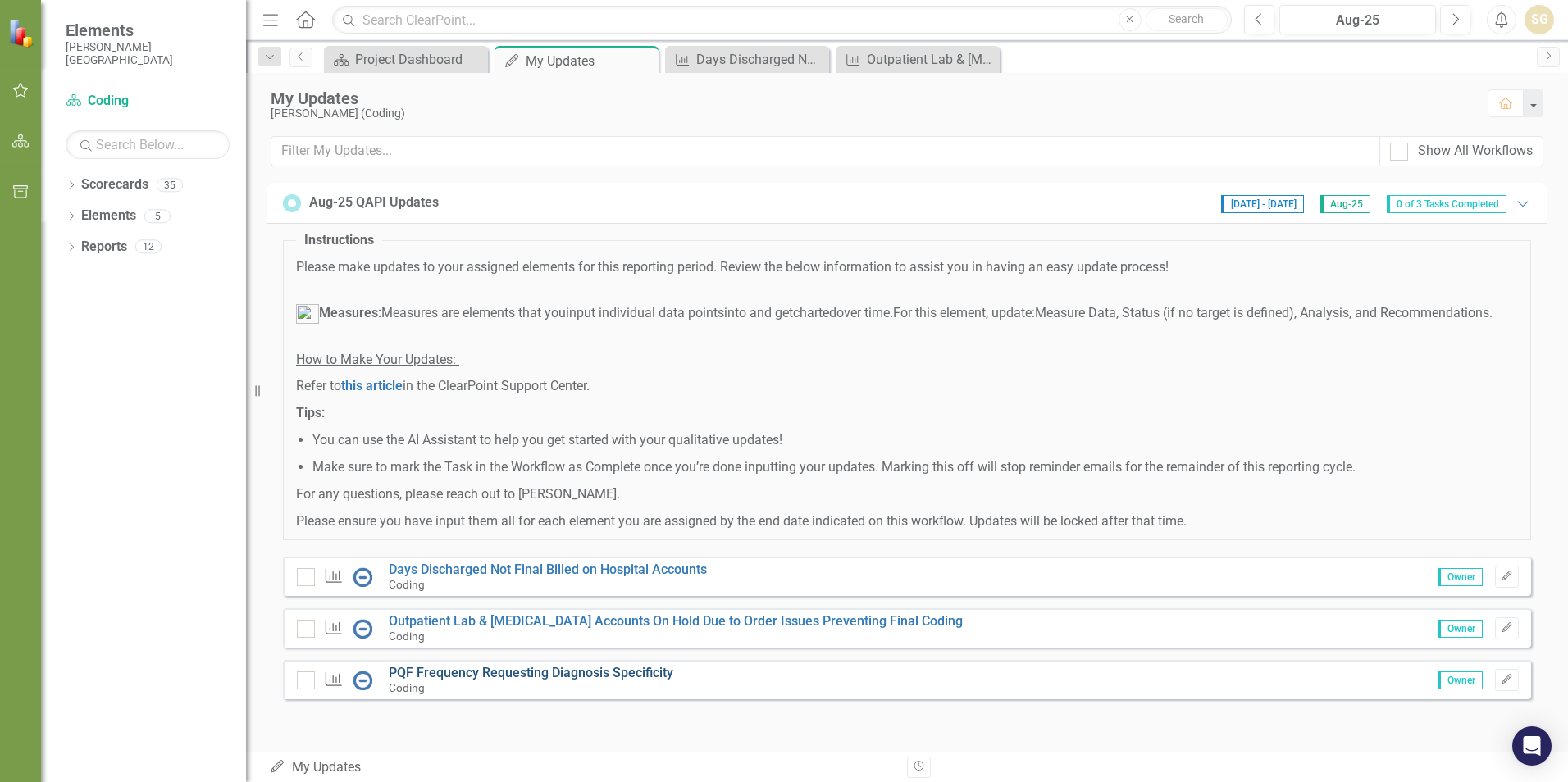
click at [482, 680] on link "PQF Frequency Requesting Diagnosis Specificity" at bounding box center [531, 673] width 285 height 15
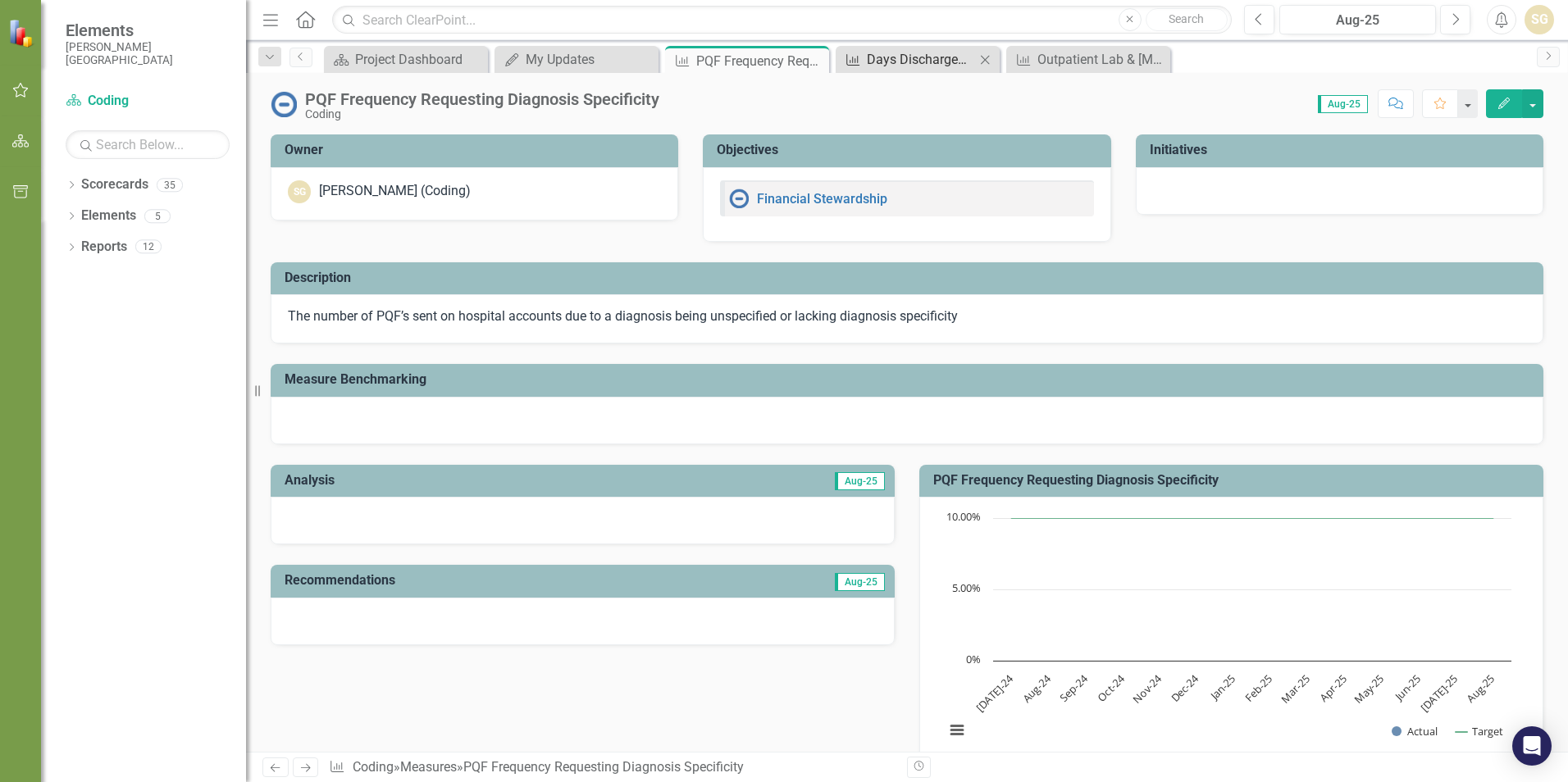
click at [924, 64] on div "Days Discharged Not Final Billed on Hospital Accounts" at bounding box center [920, 58] width 108 height 20
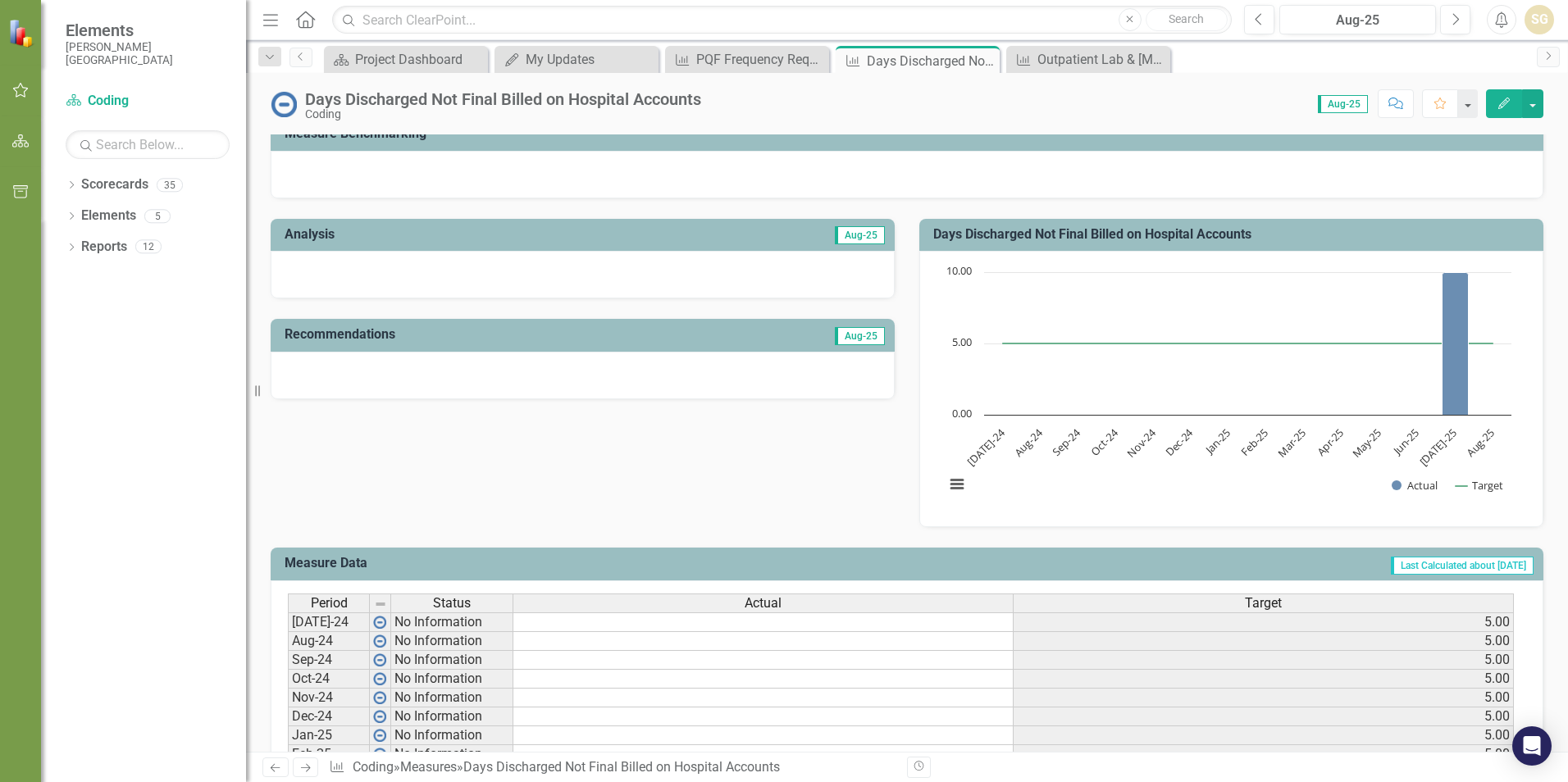
scroll to position [574, 0]
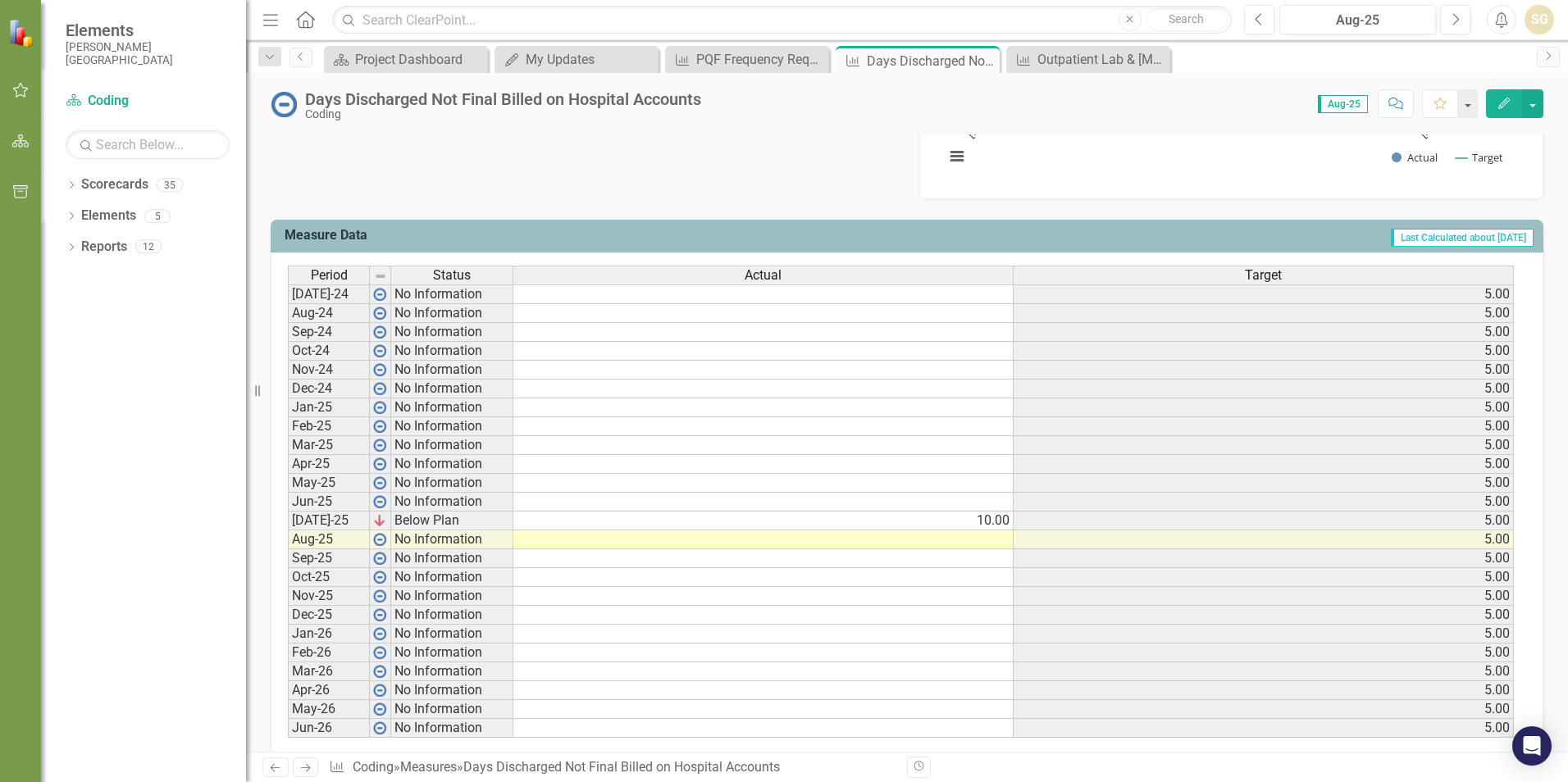
click at [996, 537] on td at bounding box center [764, 540] width 500 height 19
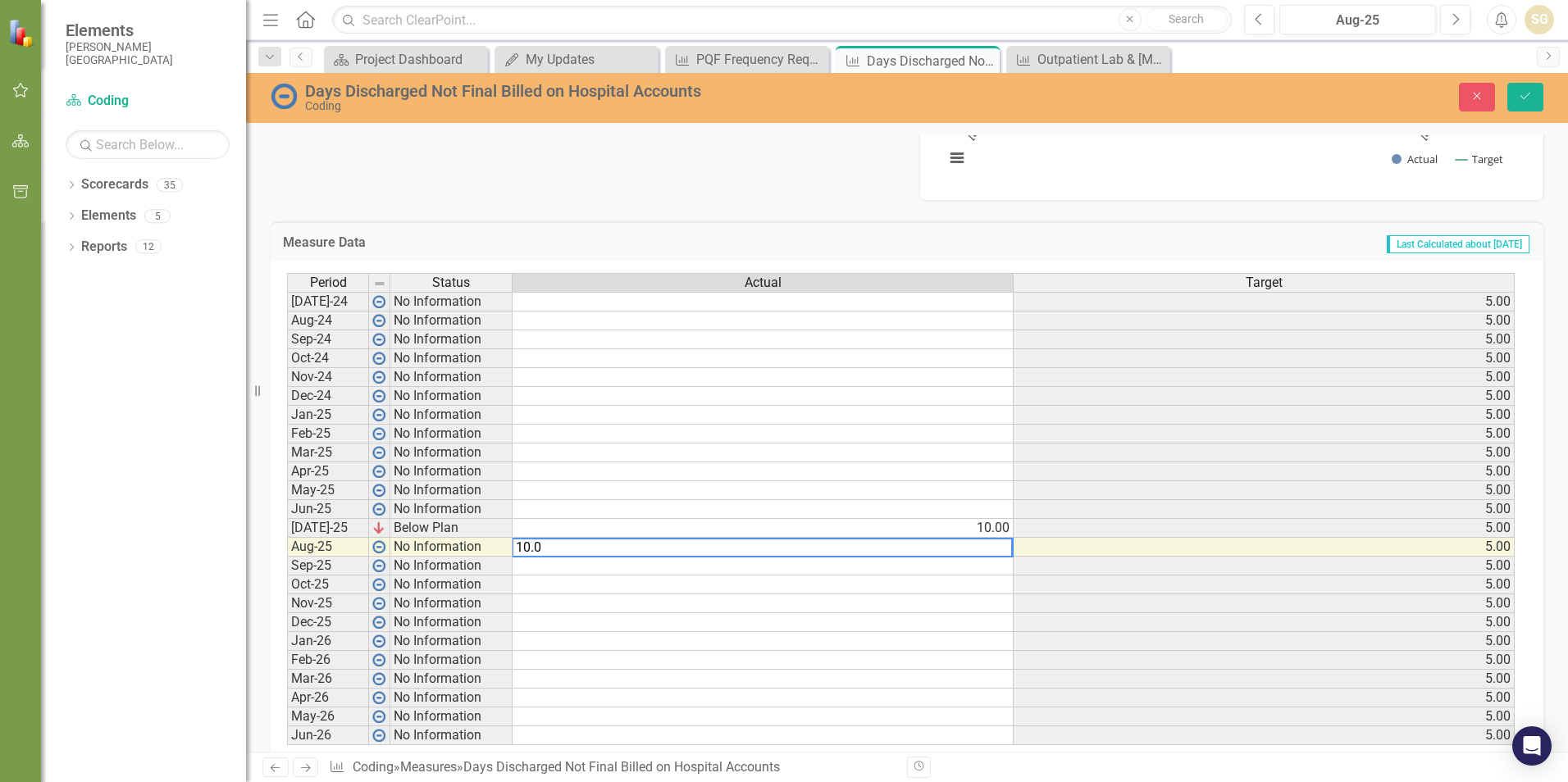
type textarea "10.00"
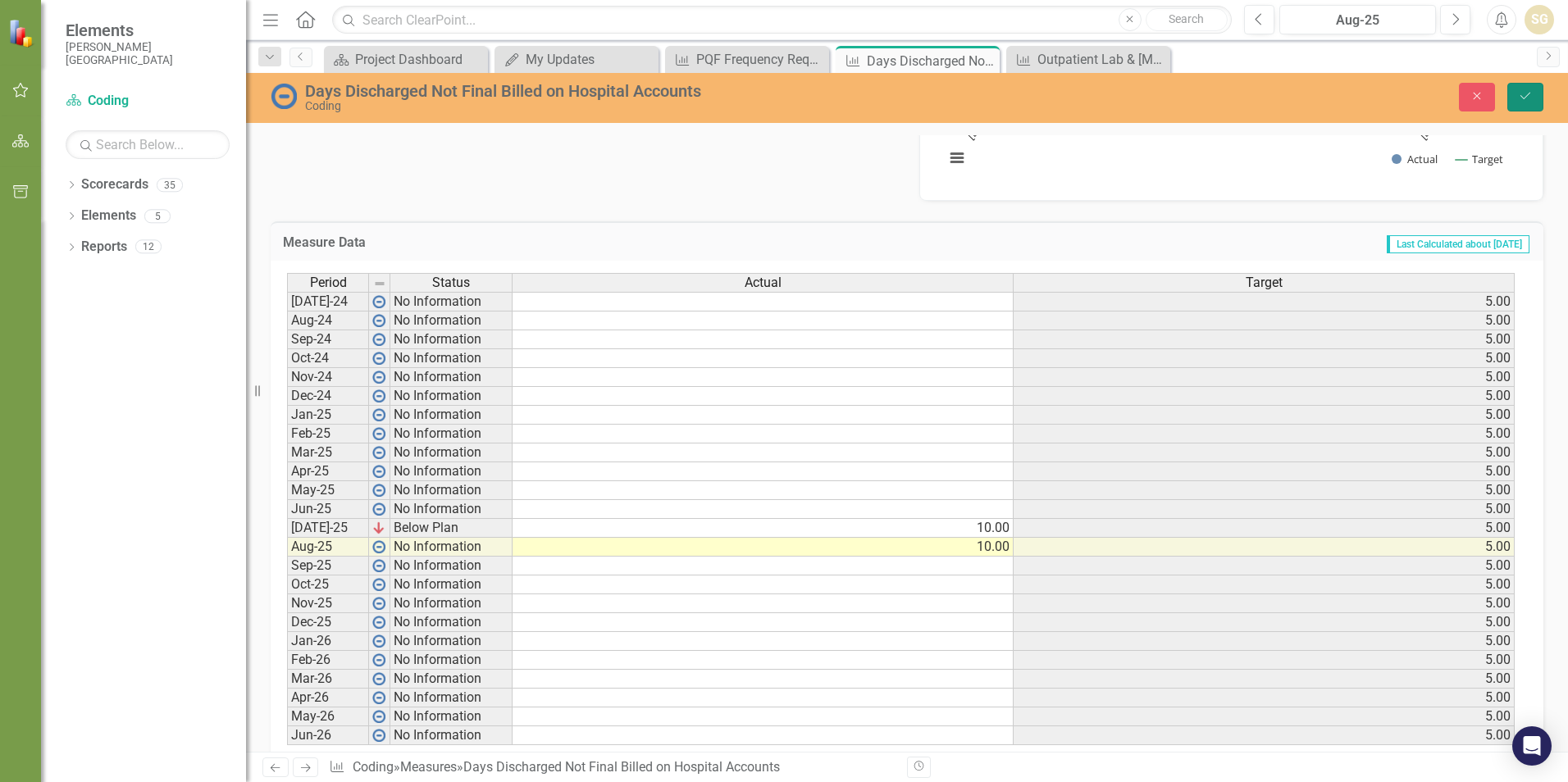
click at [1516, 91] on button "Save" at bounding box center [1526, 97] width 36 height 29
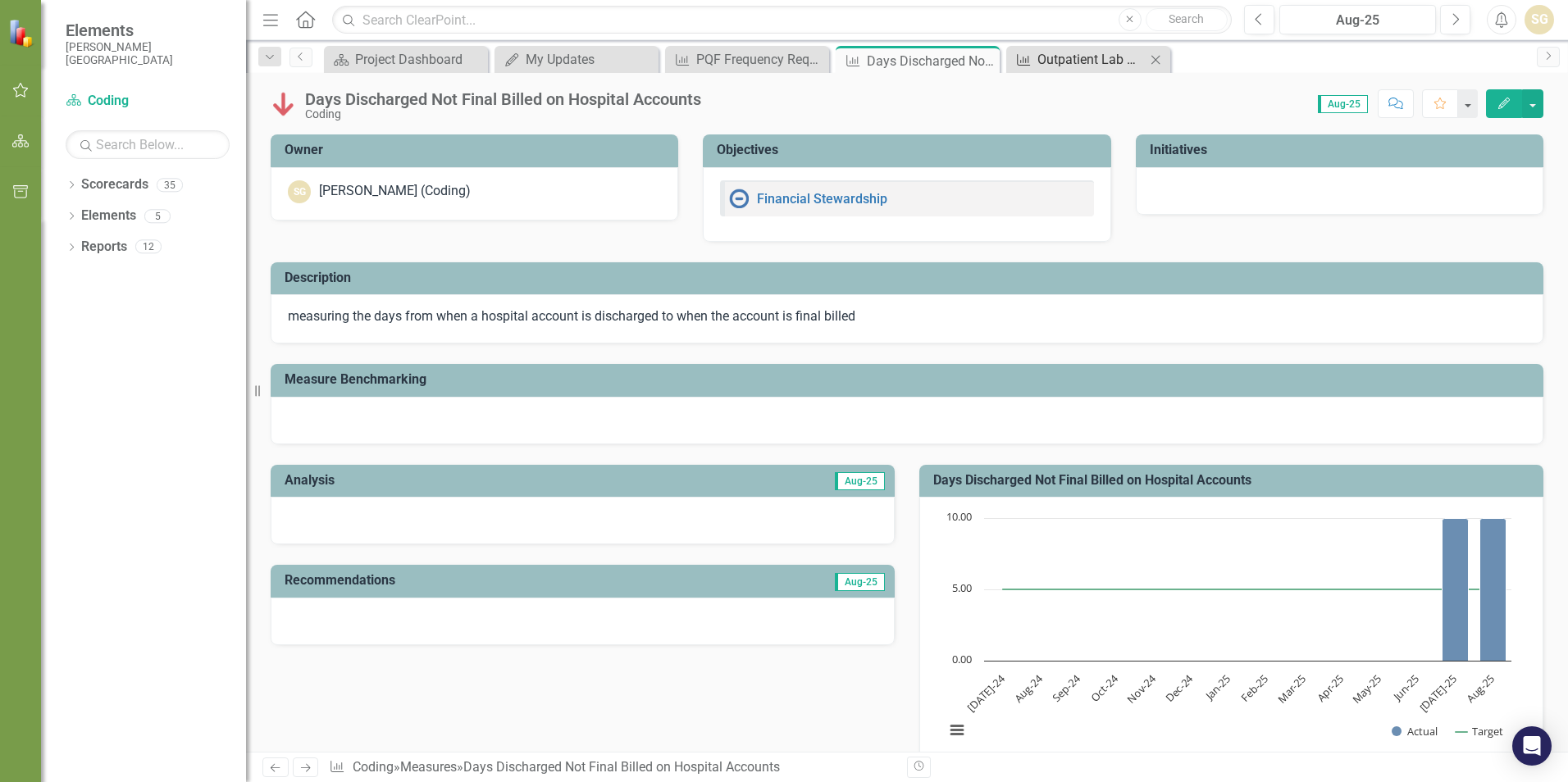
click at [1072, 59] on div "Outpatient Lab & [MEDICAL_DATA] Accounts On Hold Due to Order Issues Preventing…" at bounding box center [1091, 58] width 108 height 20
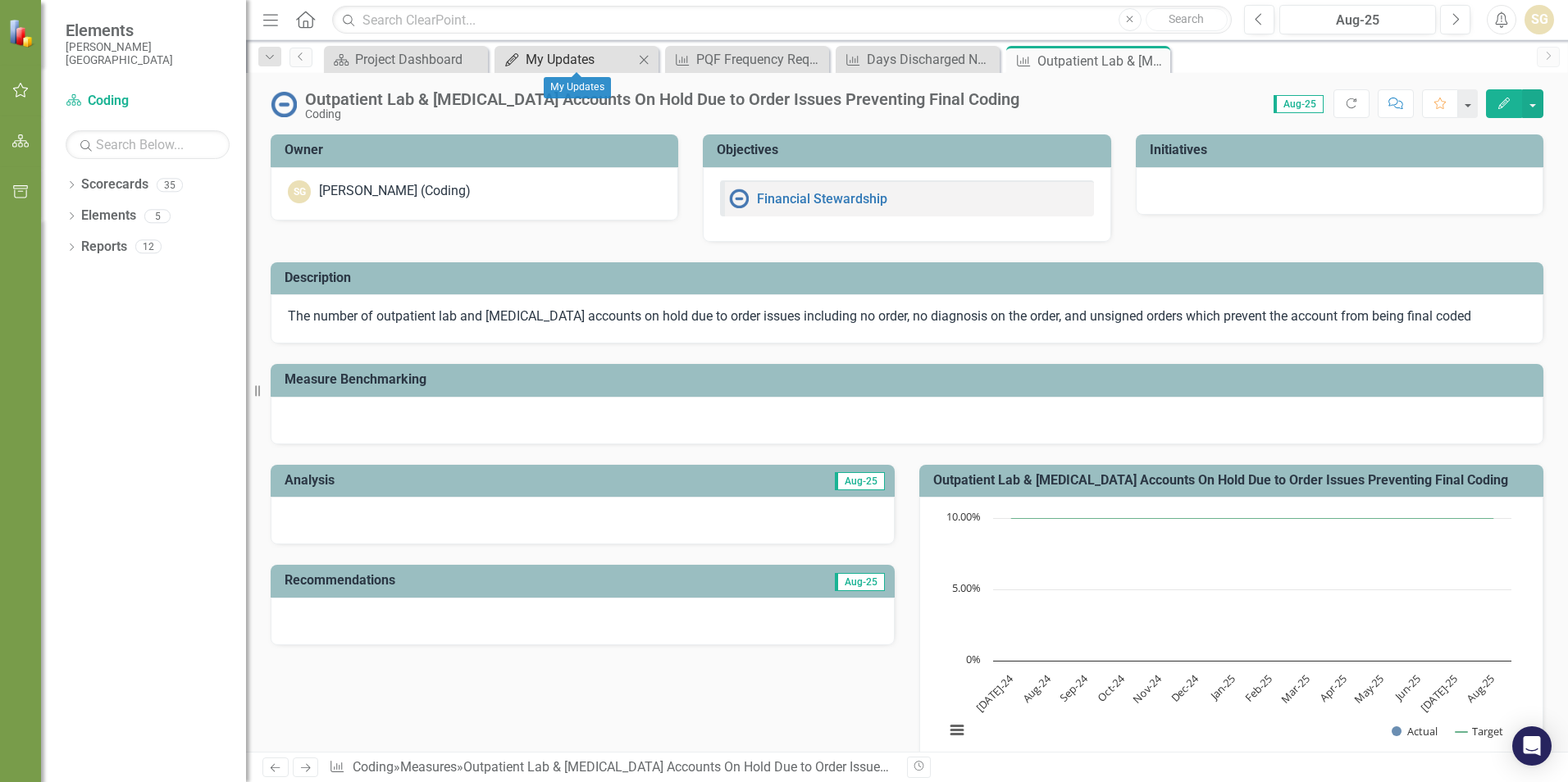
click at [610, 56] on div "My Updates" at bounding box center [579, 58] width 108 height 20
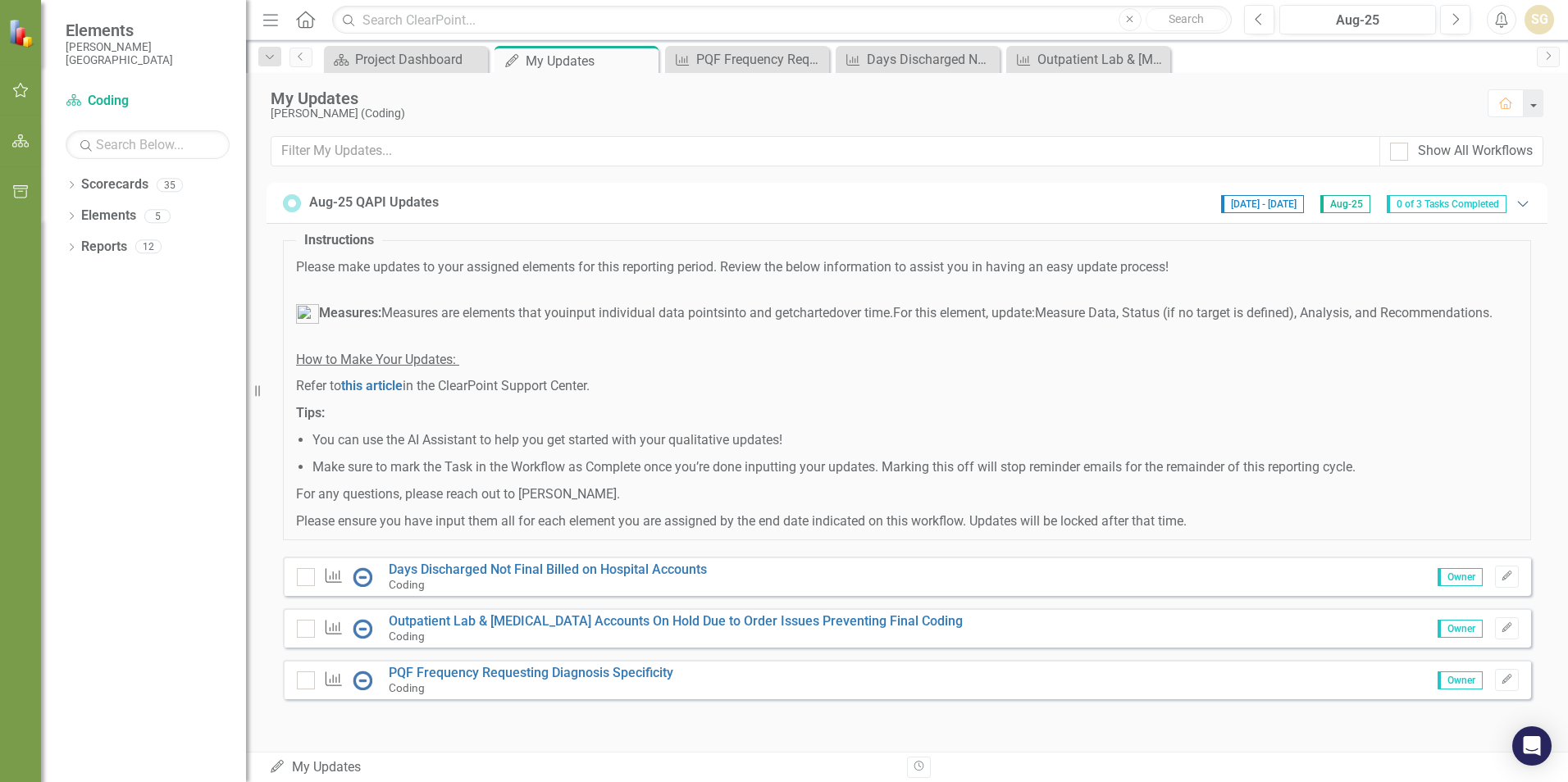
click at [1514, 202] on icon "Expanded" at bounding box center [1522, 203] width 16 height 13
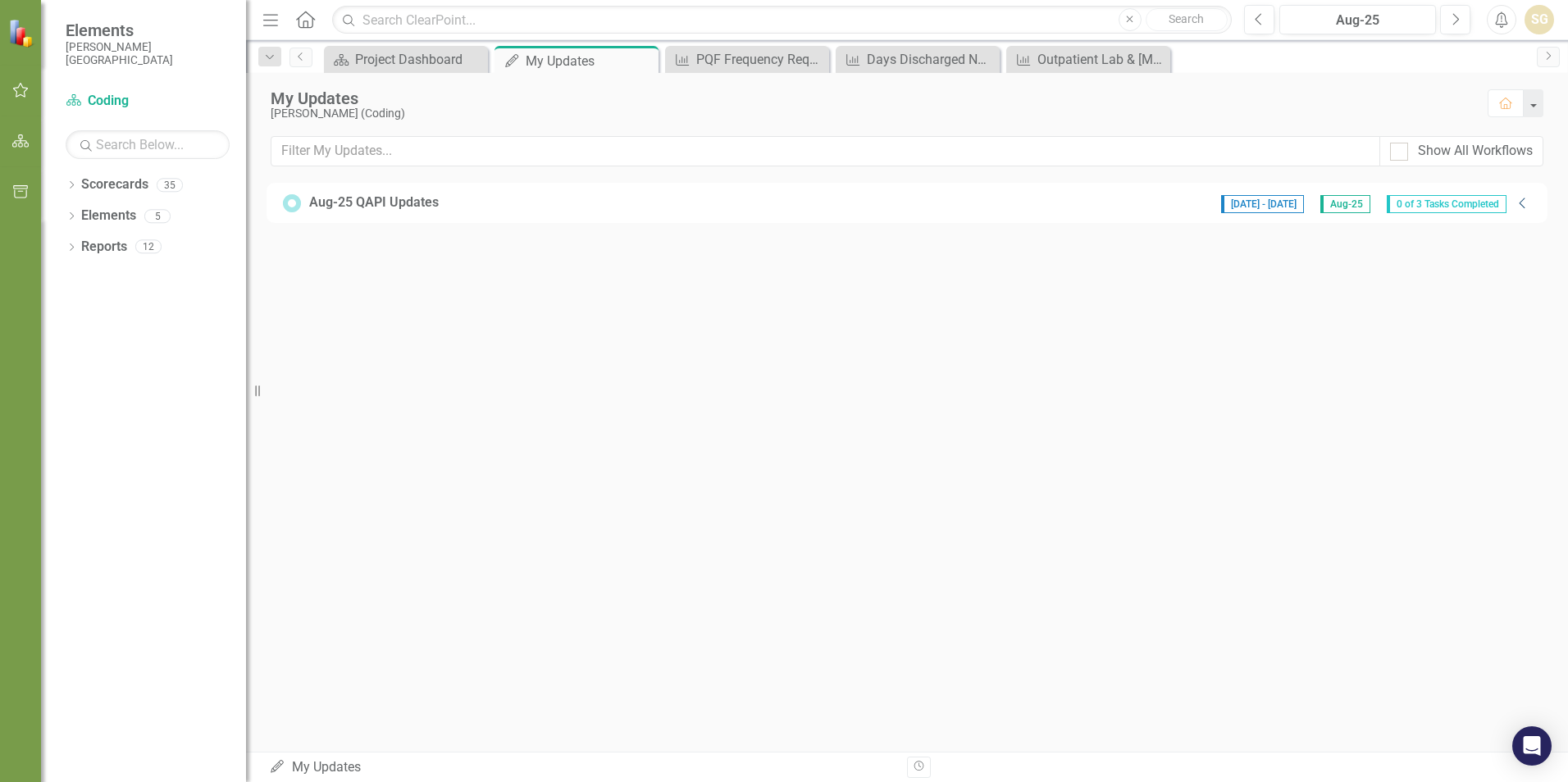
click at [1512, 202] on div "[DATE] - [DATE] Aug-25 0 of 3 Tasks Completed" at bounding box center [1364, 202] width 302 height 20
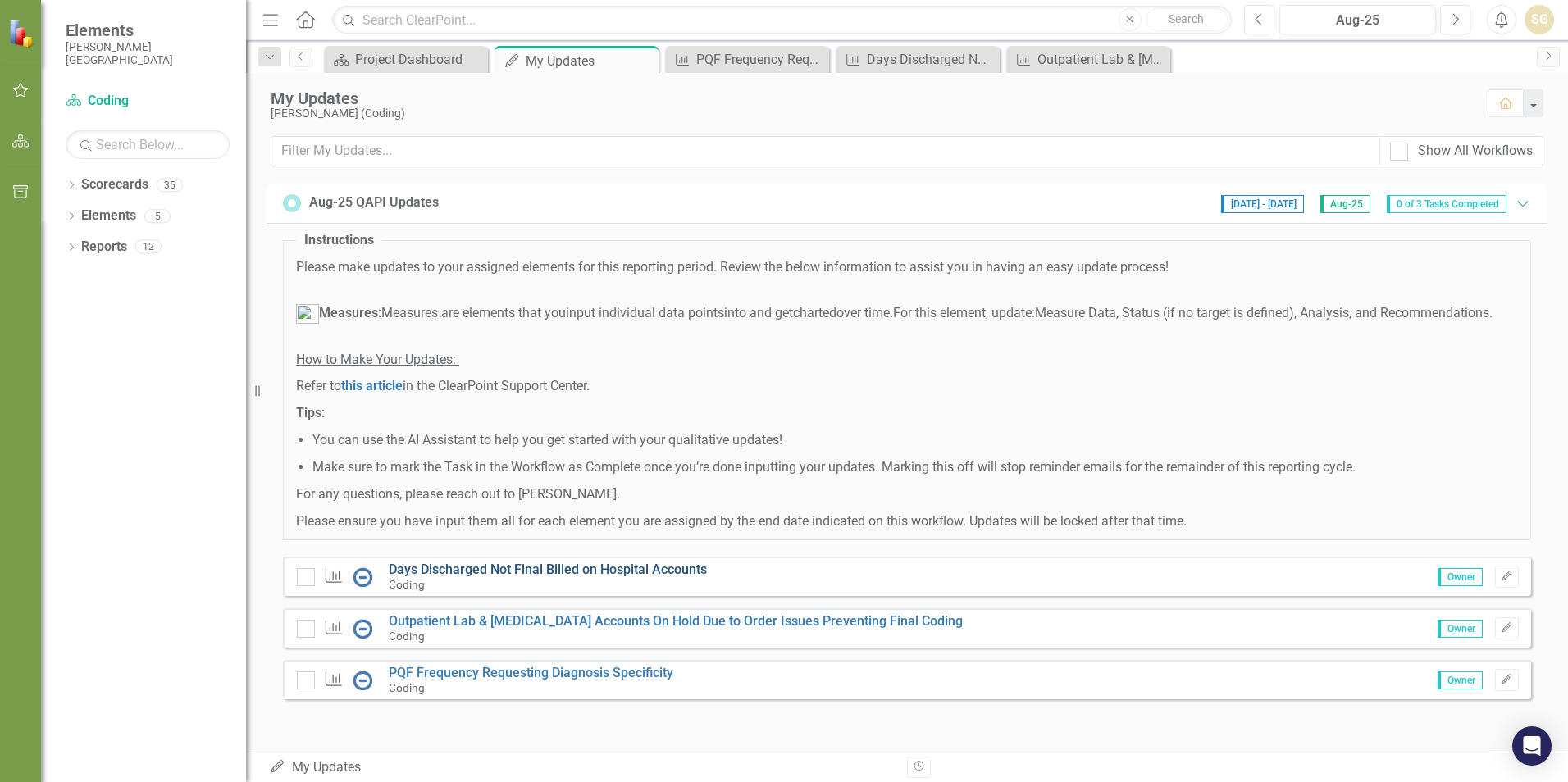
click at [511, 577] on link "Days Discharged Not Final Billed on Hospital Accounts" at bounding box center [548, 569] width 318 height 15
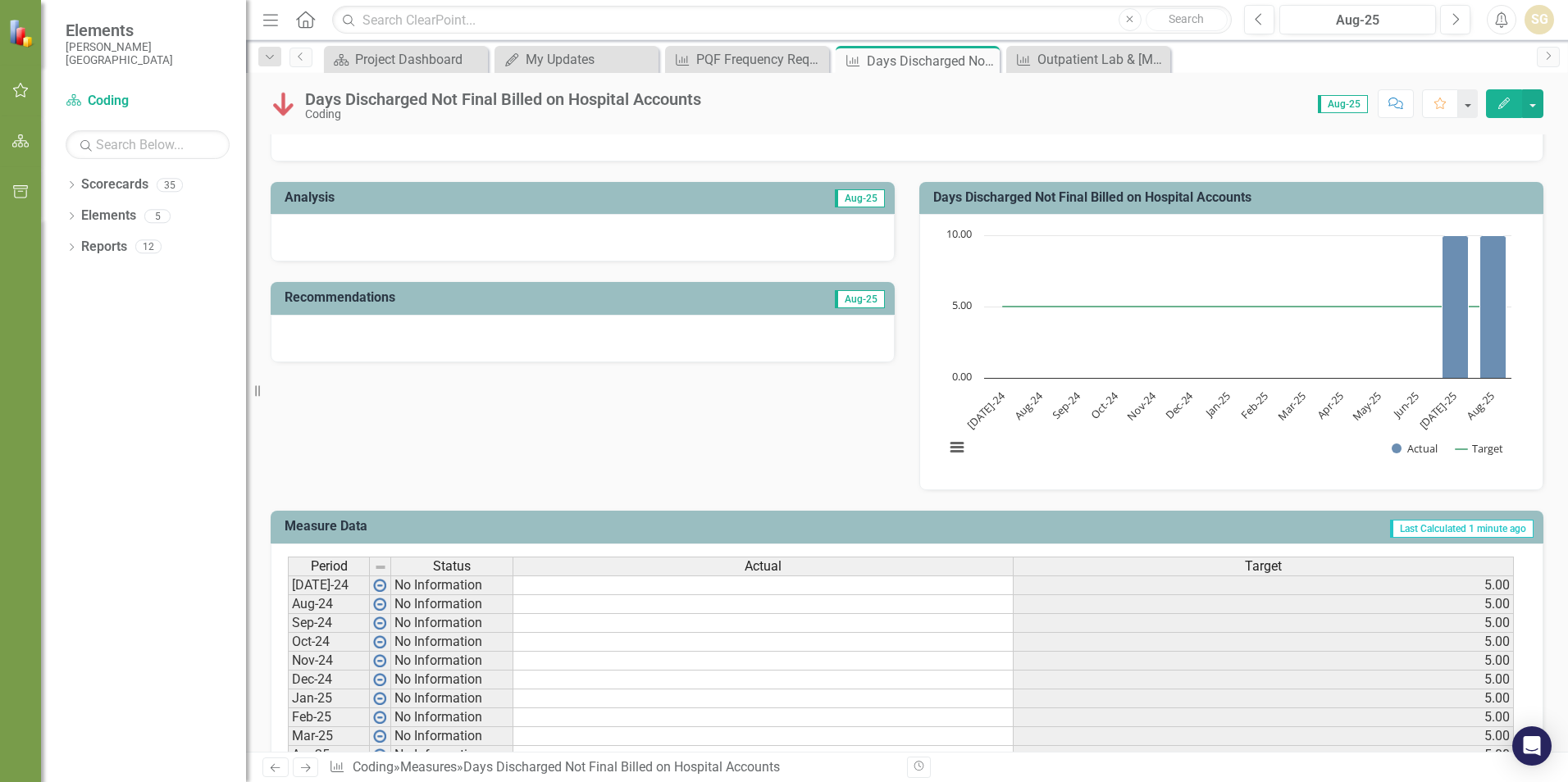
scroll to position [82, 0]
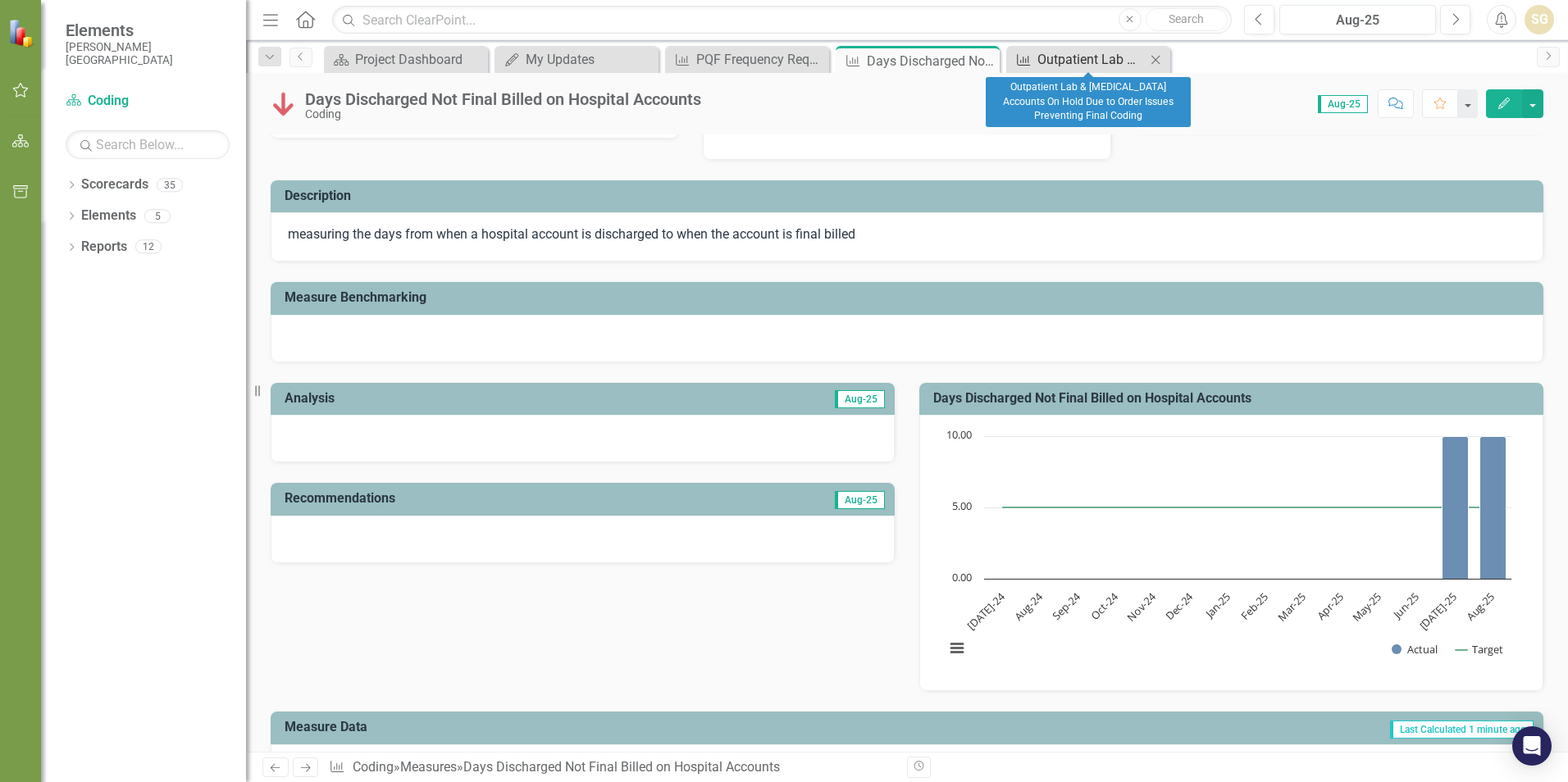
click at [1051, 63] on div "Outpatient Lab & [MEDICAL_DATA] Accounts On Hold Due to Order Issues Preventing…" at bounding box center [1091, 58] width 108 height 20
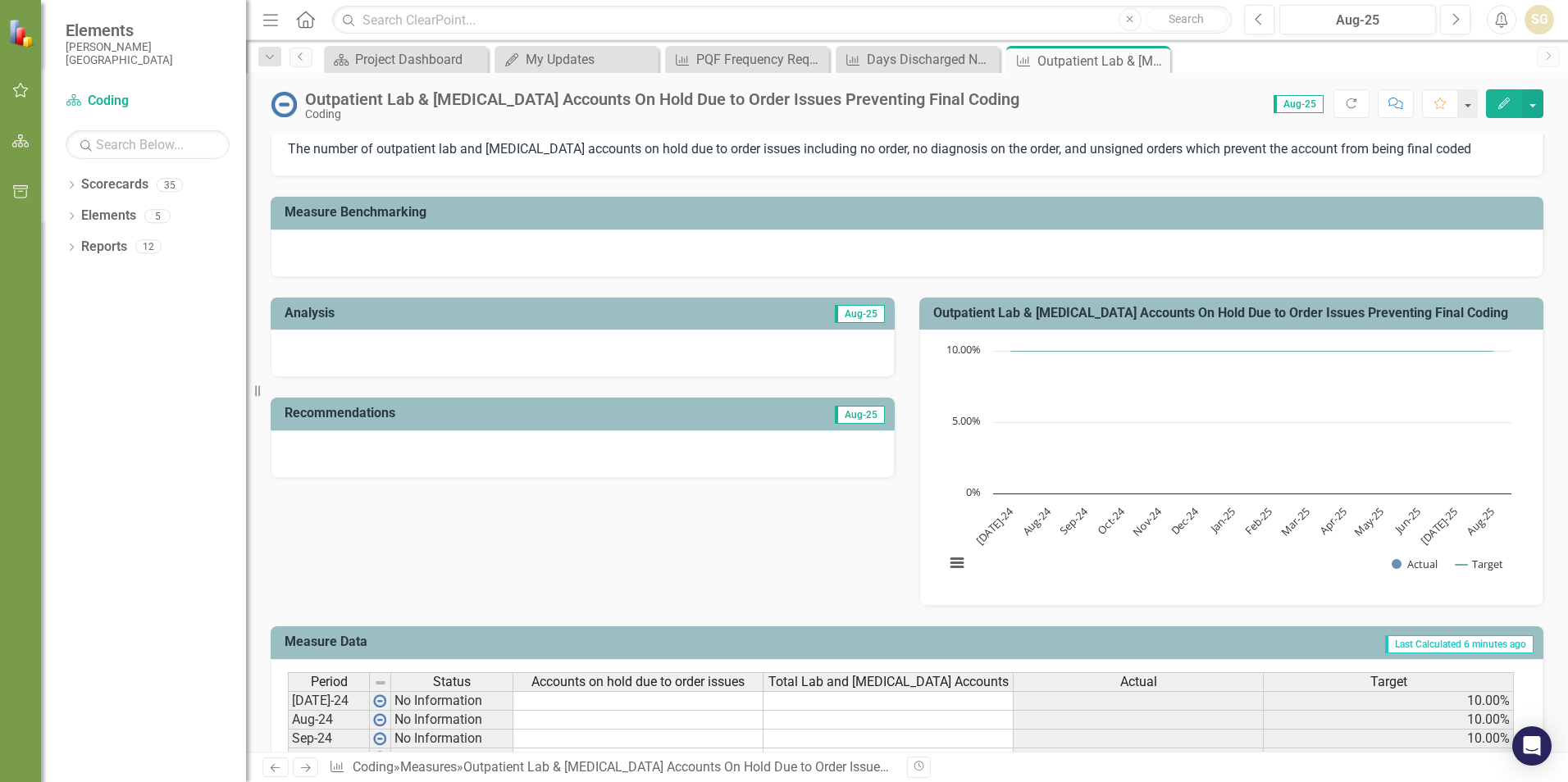
scroll to position [164, 0]
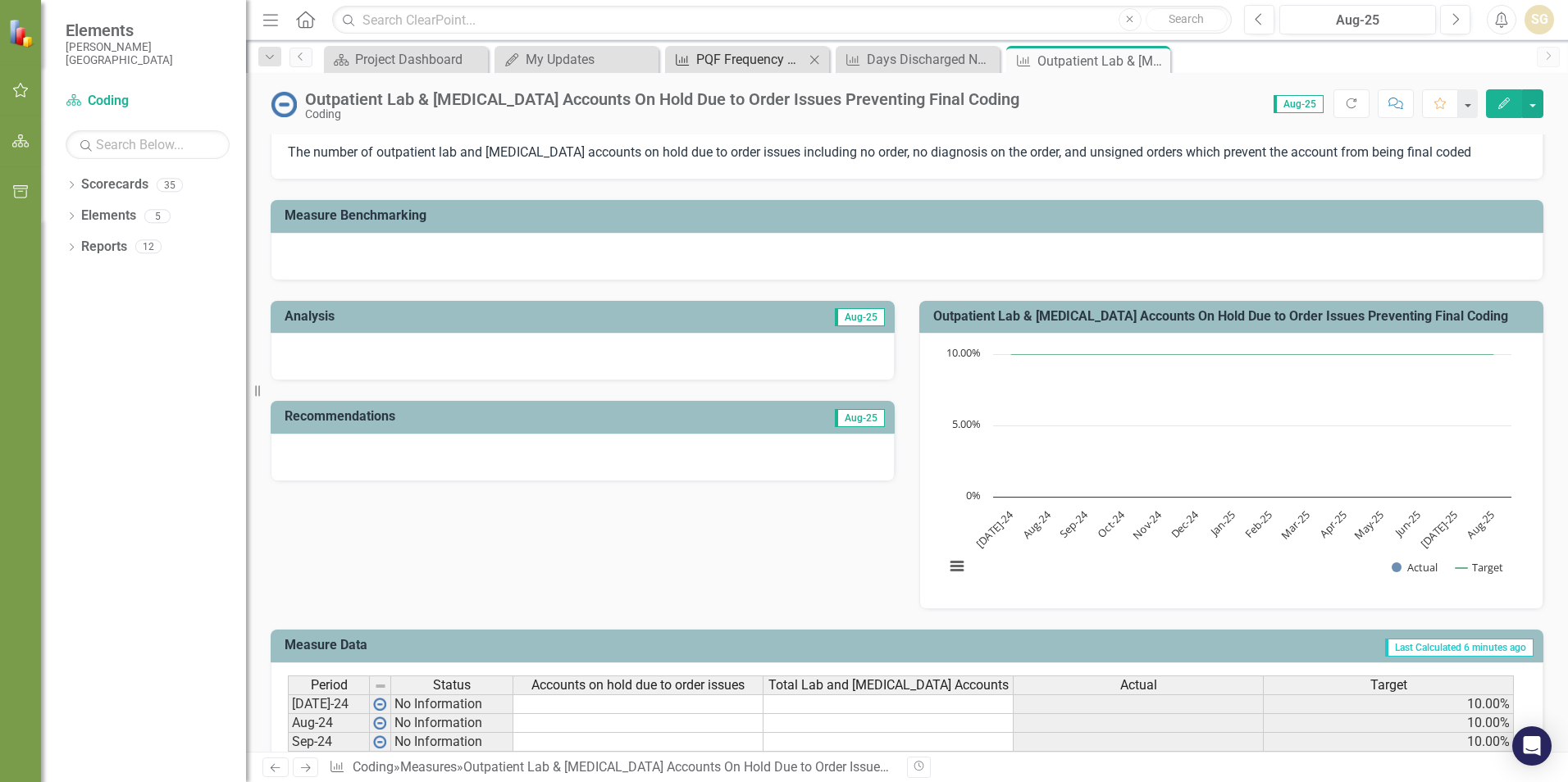
click at [752, 60] on div "PQF Frequency Requesting Diagnosis Specificity" at bounding box center [749, 58] width 108 height 20
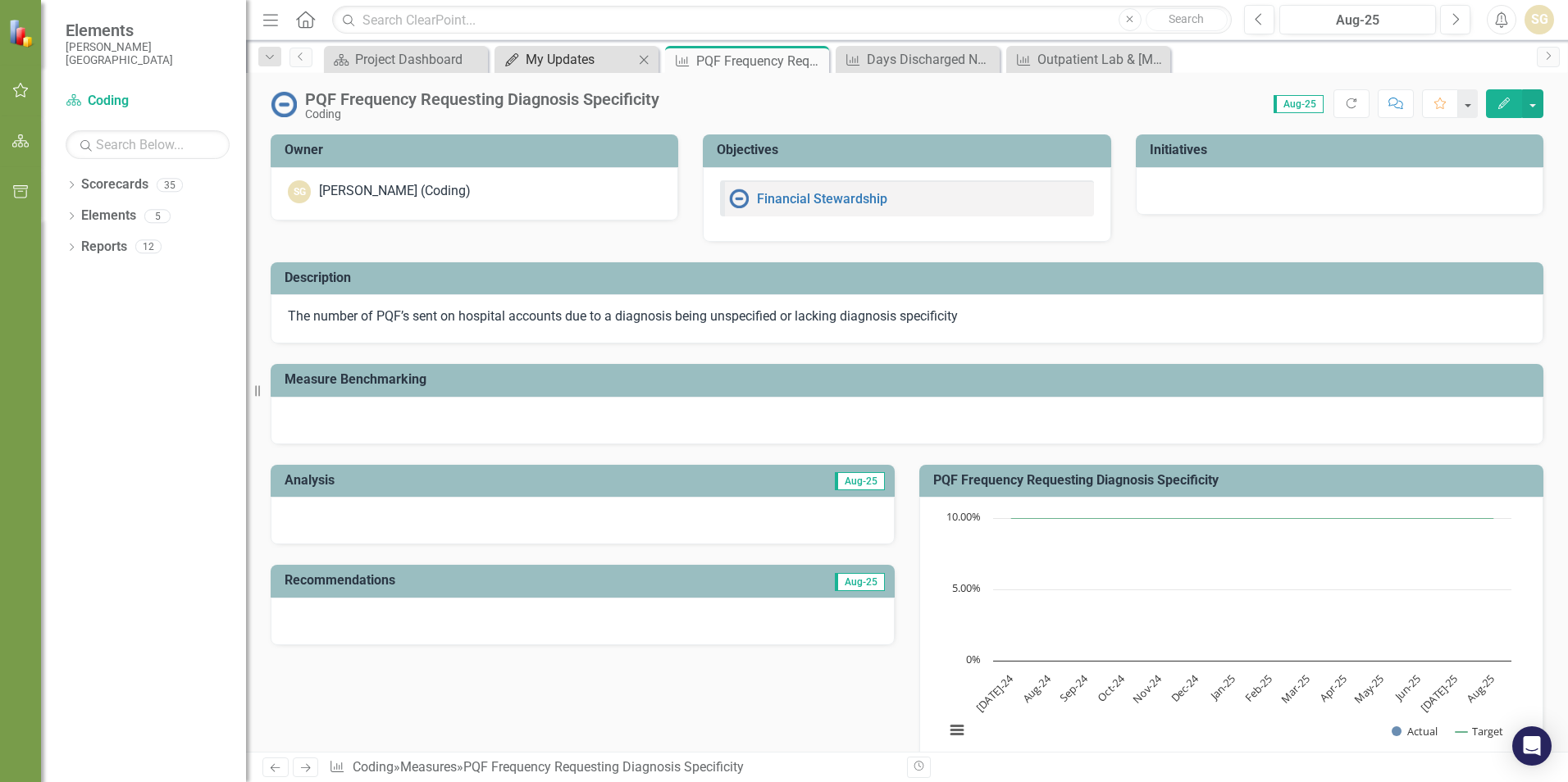
click at [614, 59] on div "My Updates" at bounding box center [579, 58] width 108 height 20
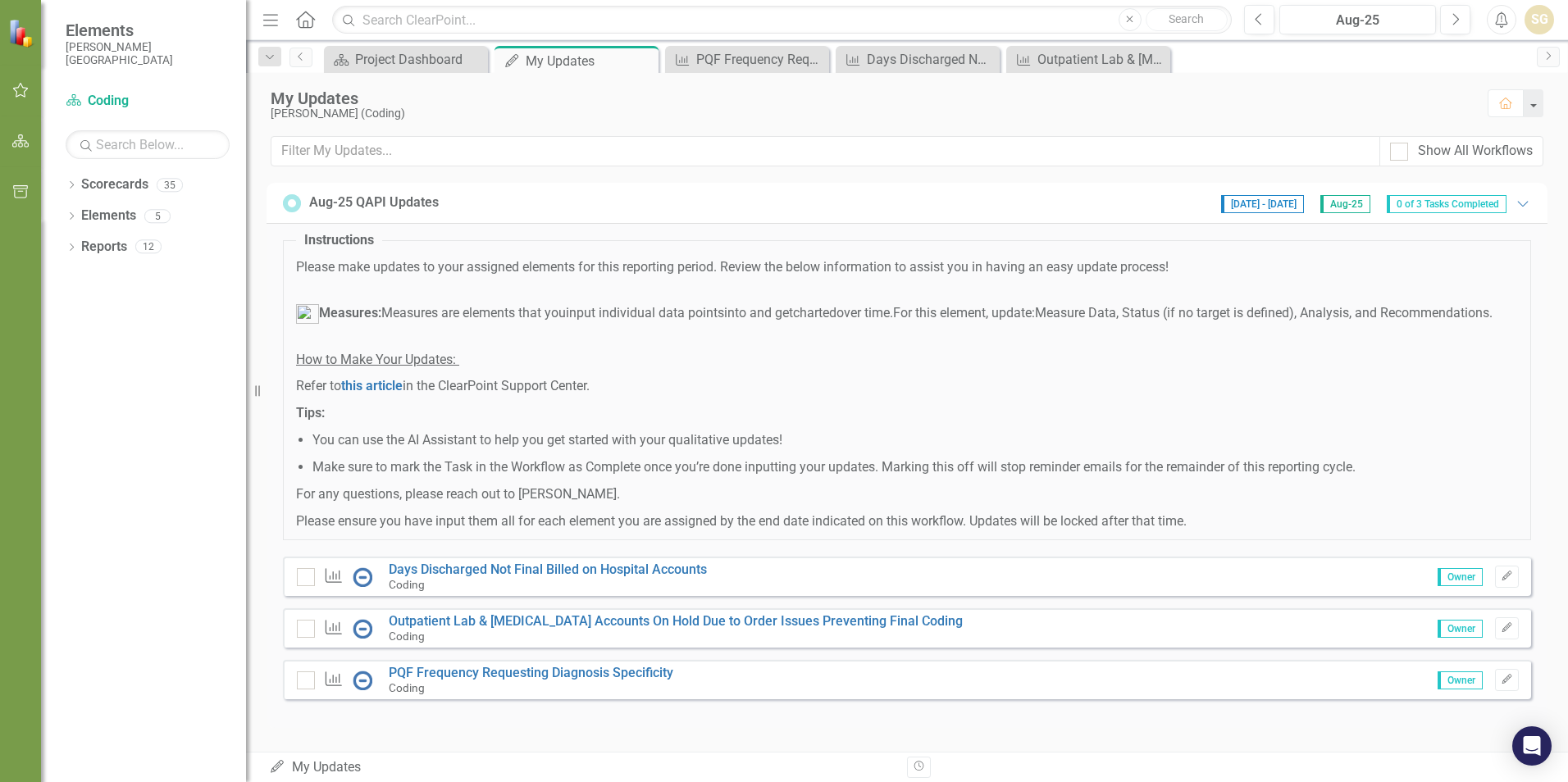
scroll to position [14, 0]
click at [364, 383] on span "this article" at bounding box center [372, 385] width 61 height 15
click at [1154, 59] on icon "Close" at bounding box center [1155, 60] width 16 height 13
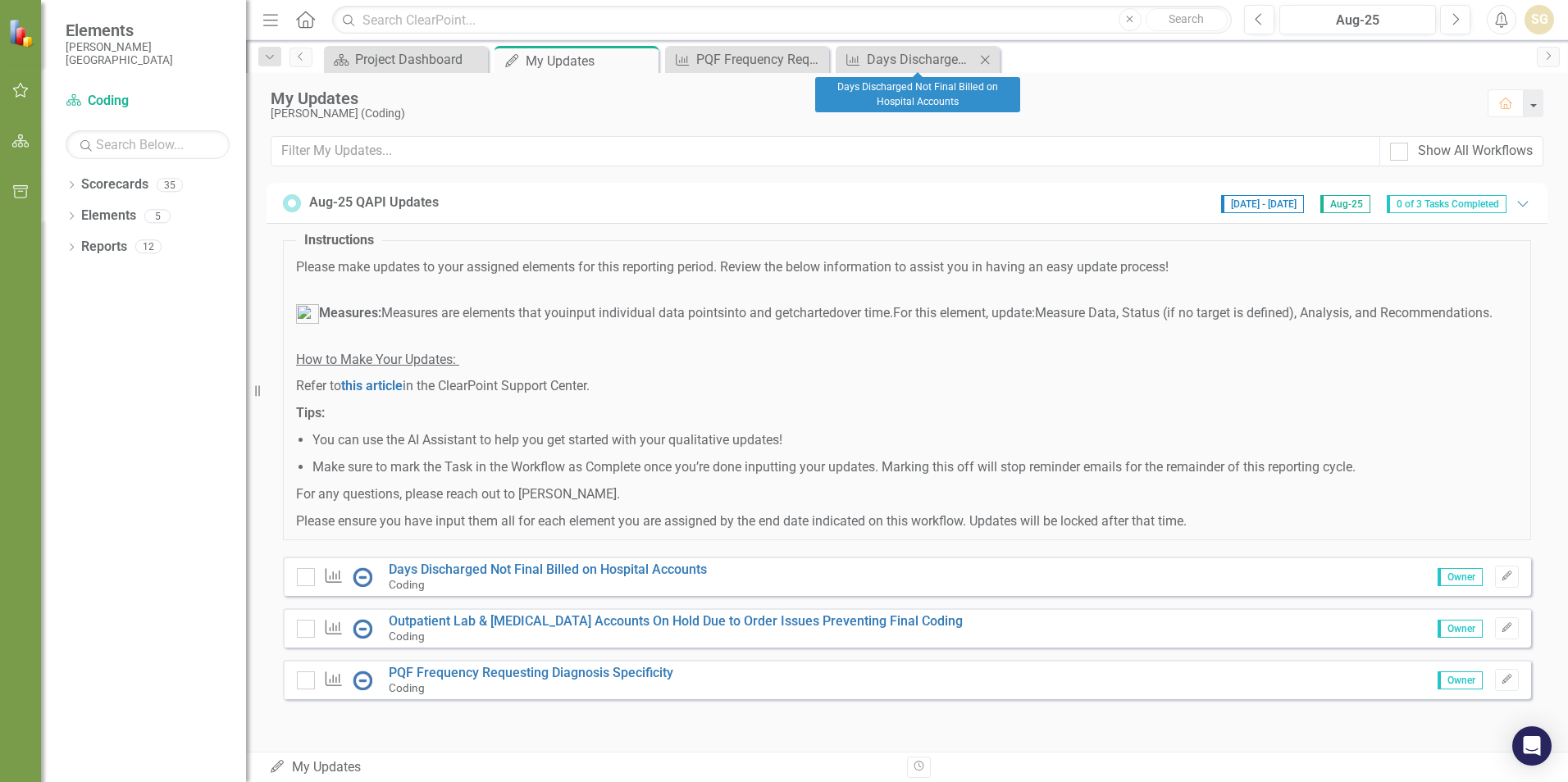
click at [988, 60] on icon "Close" at bounding box center [984, 60] width 16 height 13
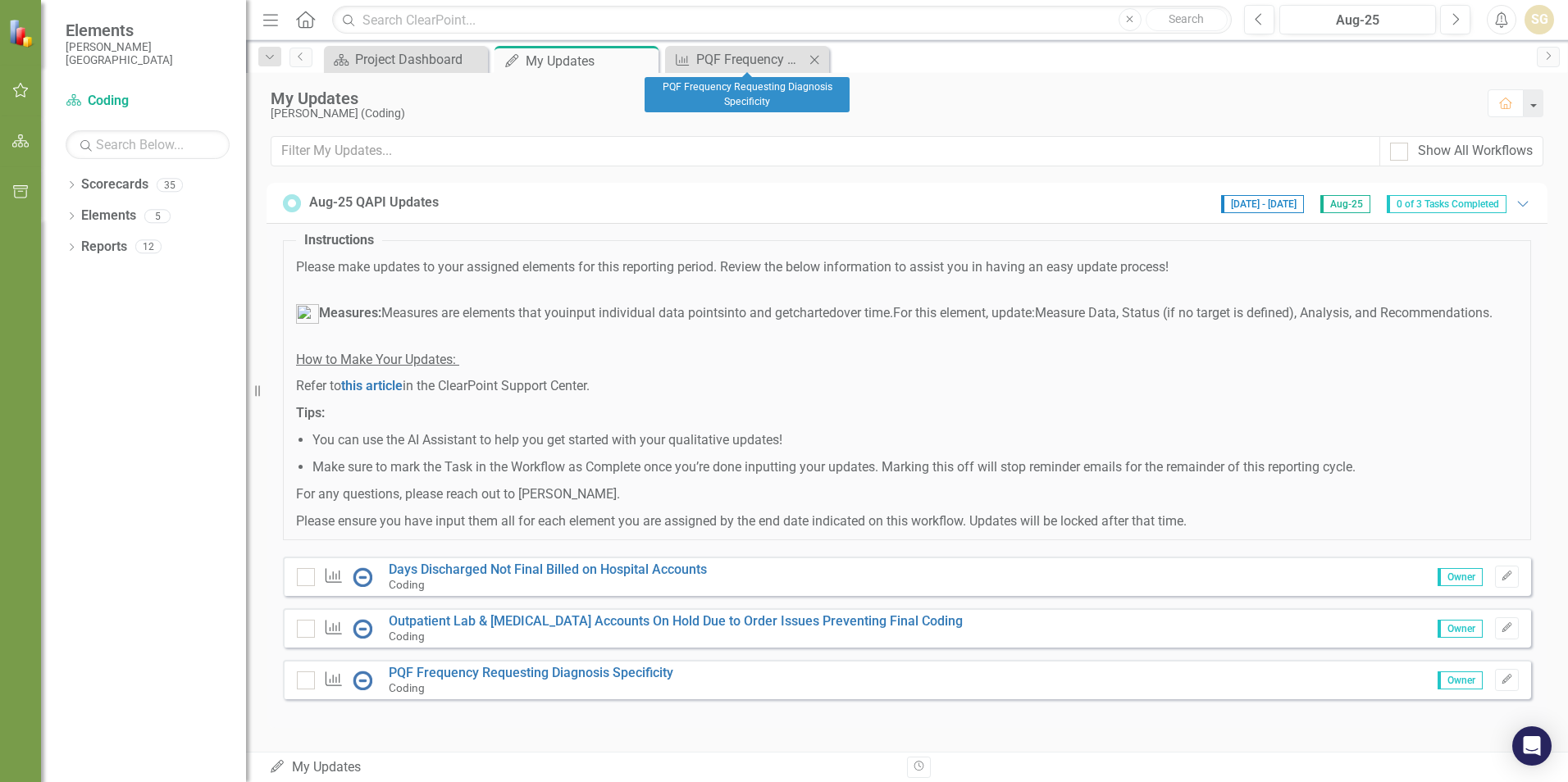
click at [819, 63] on icon "Close" at bounding box center [814, 60] width 16 height 13
click at [1501, 581] on icon "Edit" at bounding box center [1507, 576] width 12 height 10
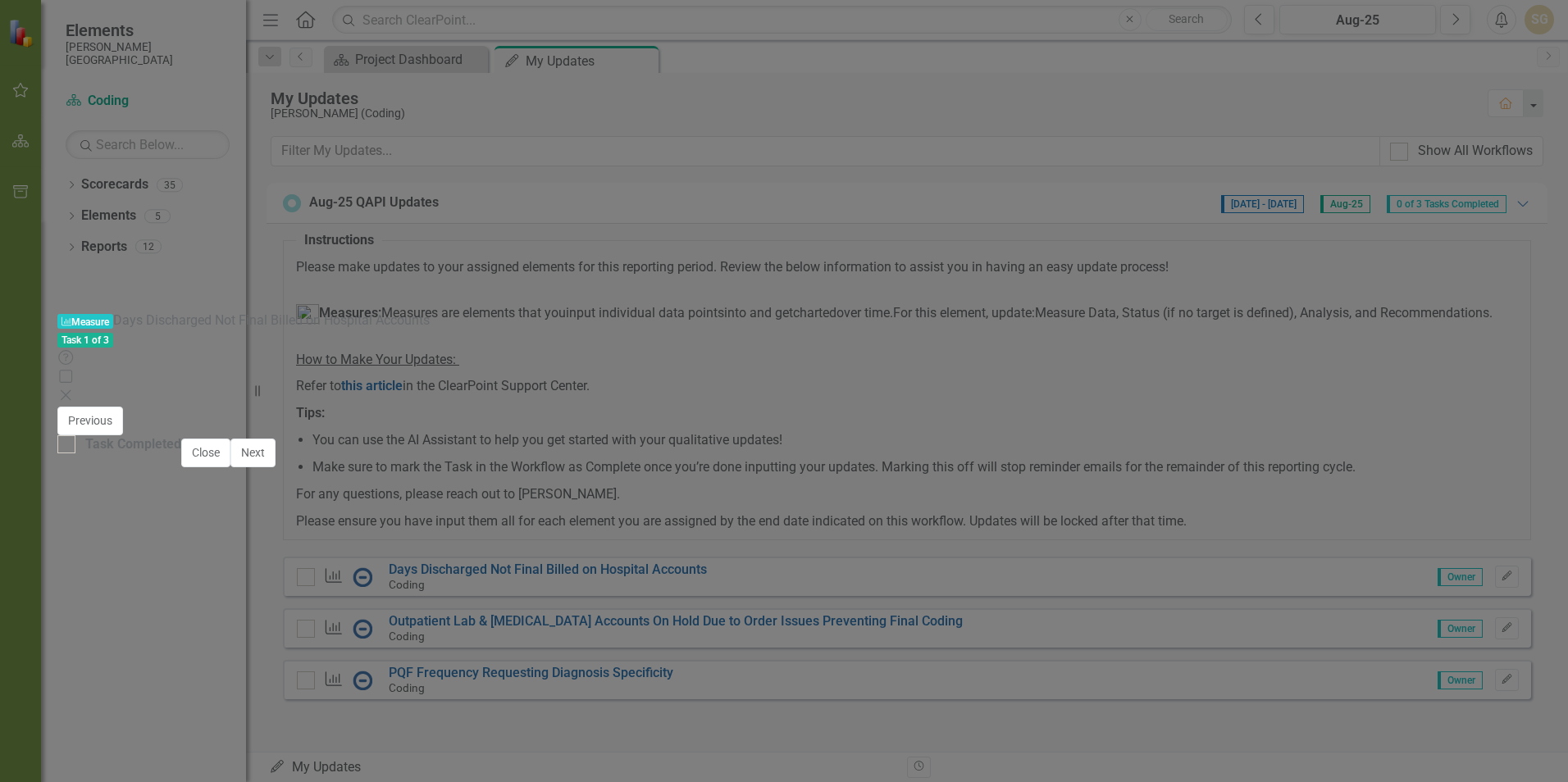
scroll to position [581, 0]
click at [181, 454] on div "Task Completed" at bounding box center [119, 445] width 124 height 19
click at [68, 446] on input "Task Completed" at bounding box center [62, 440] width 11 height 11
checkbox input "true"
click at [276, 468] on button "Next" at bounding box center [252, 453] width 45 height 29
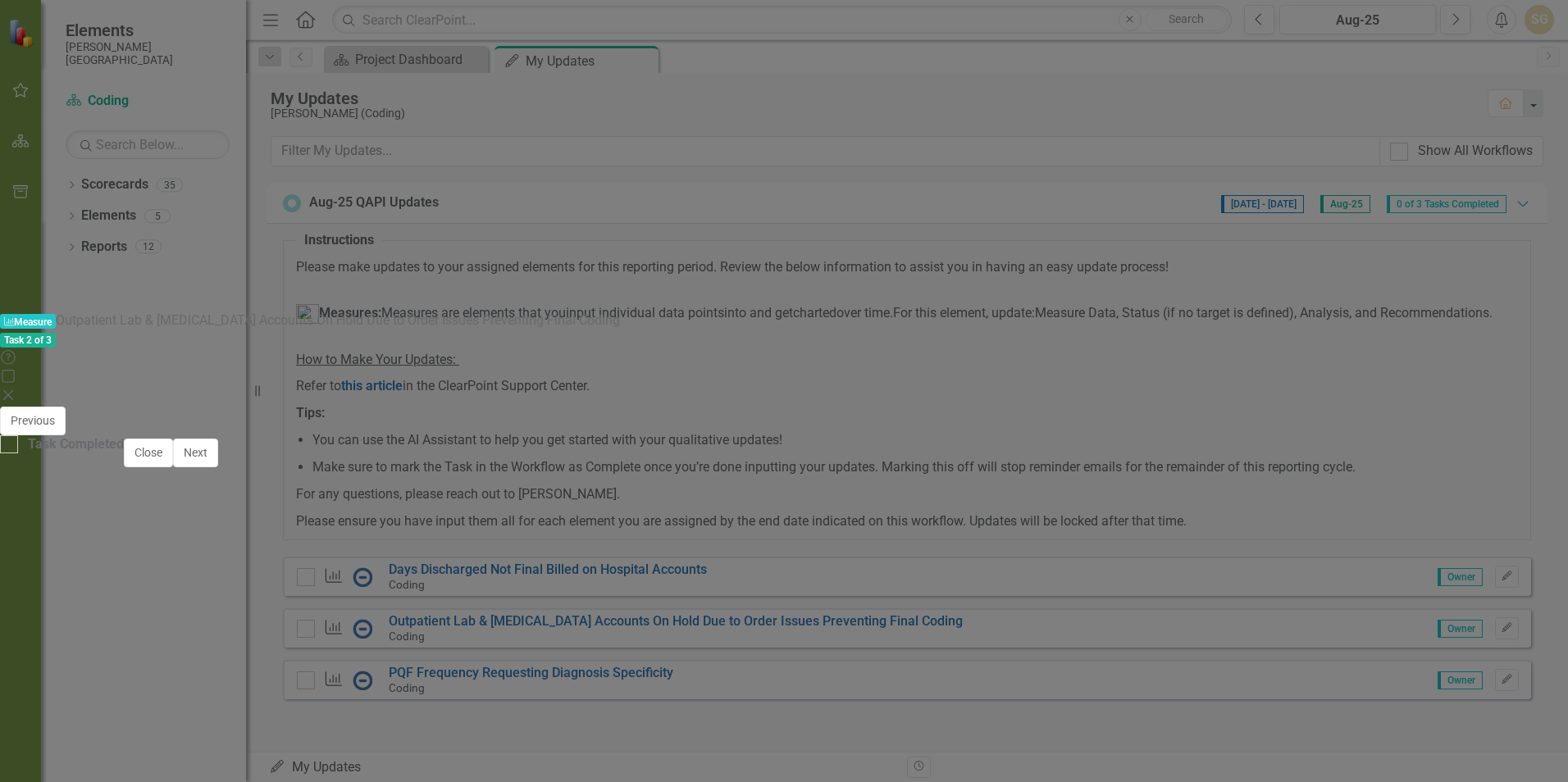
checkbox input "true"
click at [18, 453] on div at bounding box center [9, 444] width 18 height 18
click at [11, 446] on input "Task Completed" at bounding box center [5, 440] width 11 height 11
checkbox input "true"
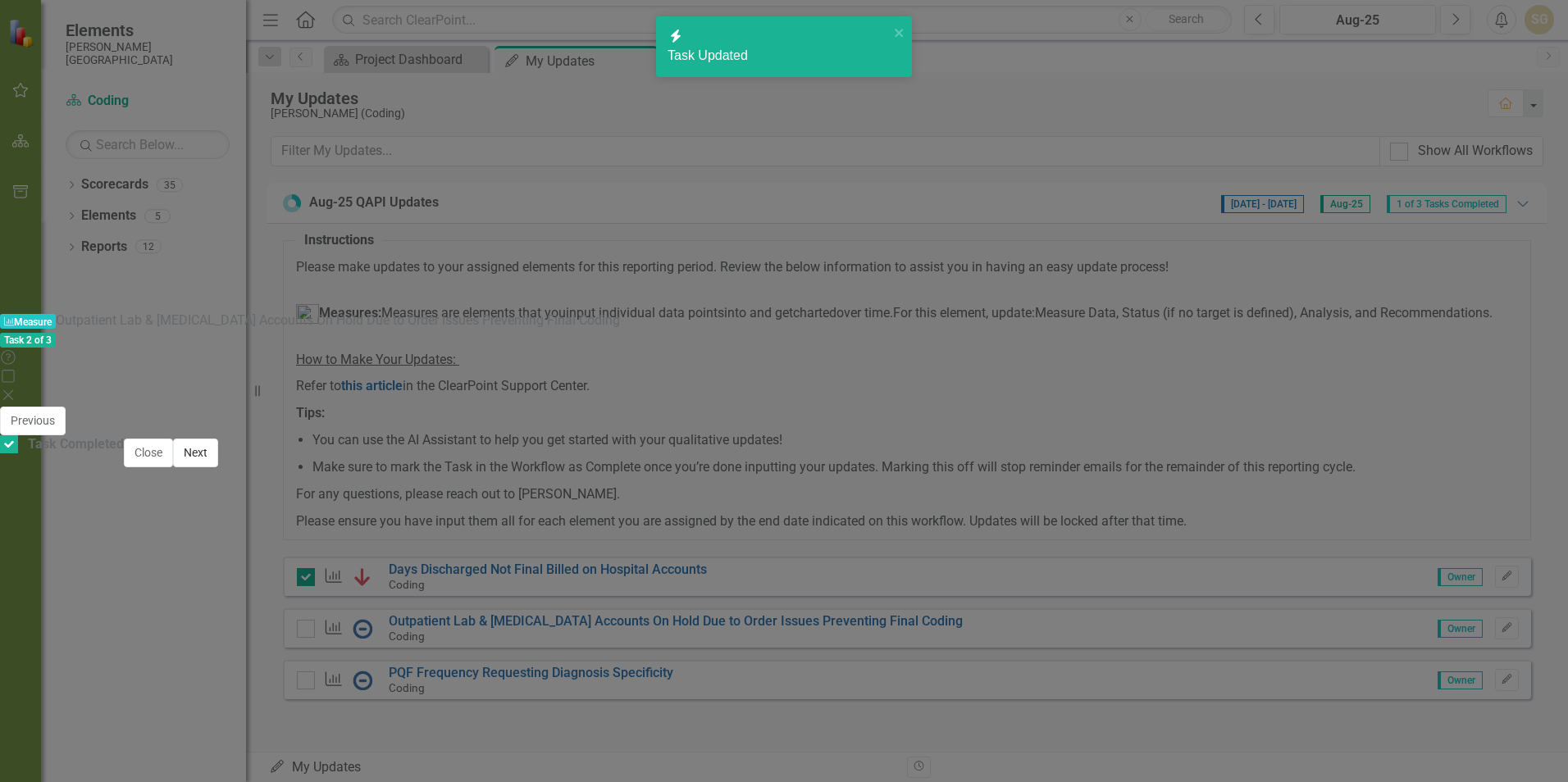
click at [219, 468] on button "Next" at bounding box center [196, 453] width 45 height 29
checkbox input "true"
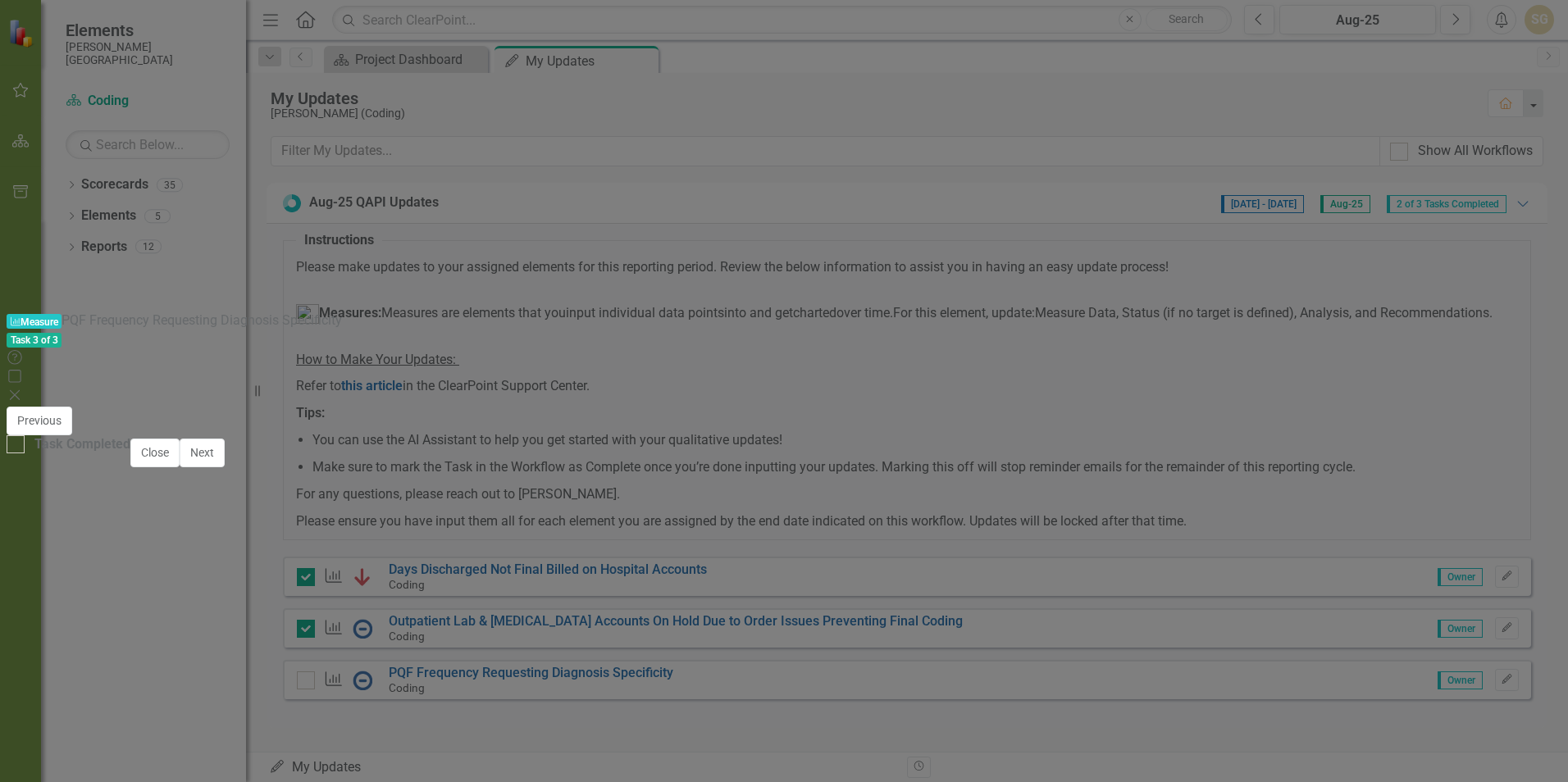
click at [20, 390] on icon at bounding box center [14, 395] width 10 height 10
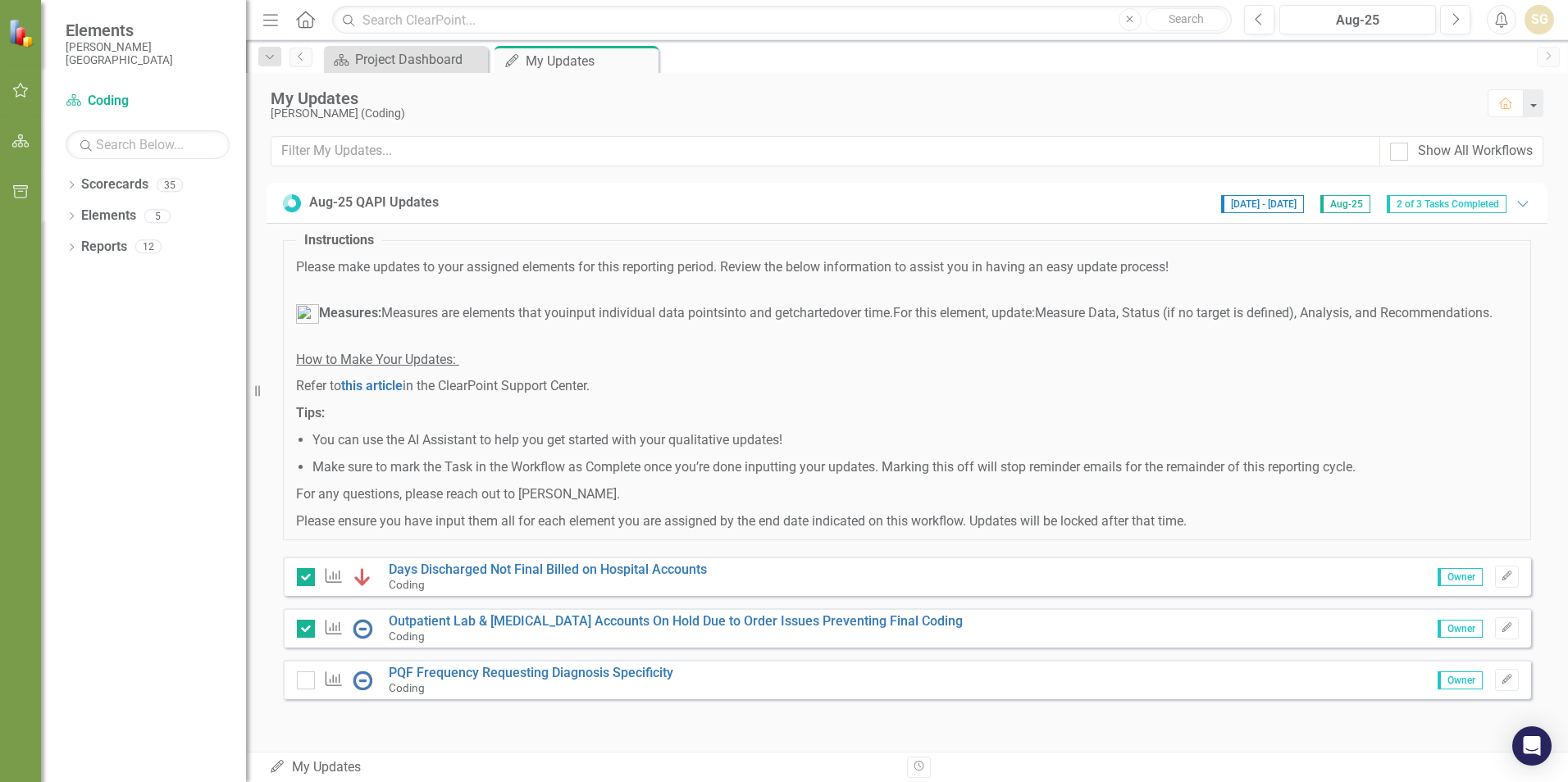
scroll to position [0, 0]
click at [11, 45] on img at bounding box center [23, 33] width 29 height 29
click at [14, 36] on img at bounding box center [23, 33] width 29 height 29
click at [1540, 22] on div "SG" at bounding box center [1539, 19] width 30 height 30
click at [1508, 211] on link "Logout Log Out" at bounding box center [1487, 207] width 129 height 31
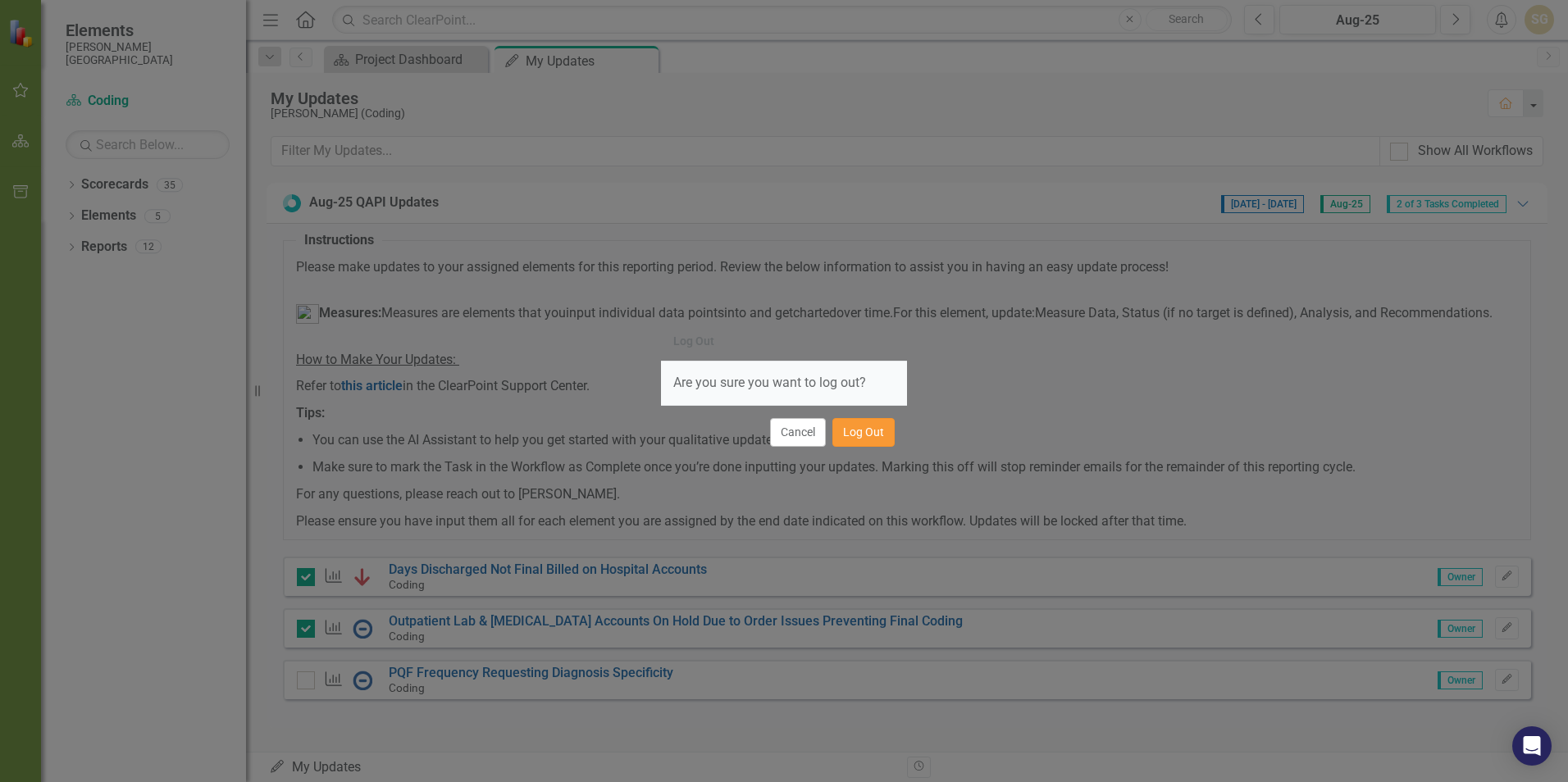
drag, startPoint x: 881, startPoint y: 426, endPoint x: 868, endPoint y: 417, distance: 15.8
click at [878, 426] on button "Log Out" at bounding box center [863, 432] width 62 height 29
